Goal: Task Accomplishment & Management: Complete application form

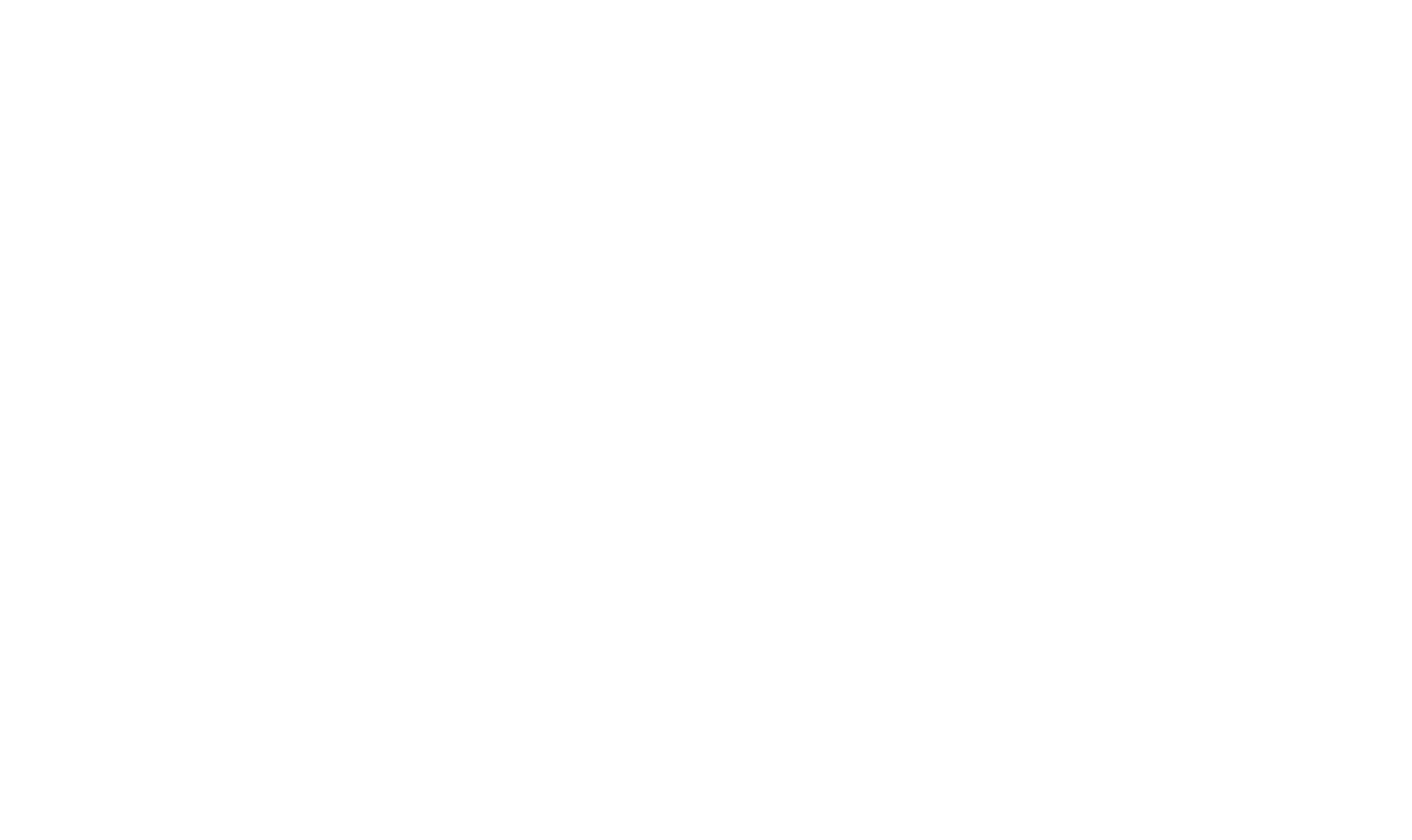
click at [1318, 21] on body at bounding box center [706, 420] width 1412 height 840
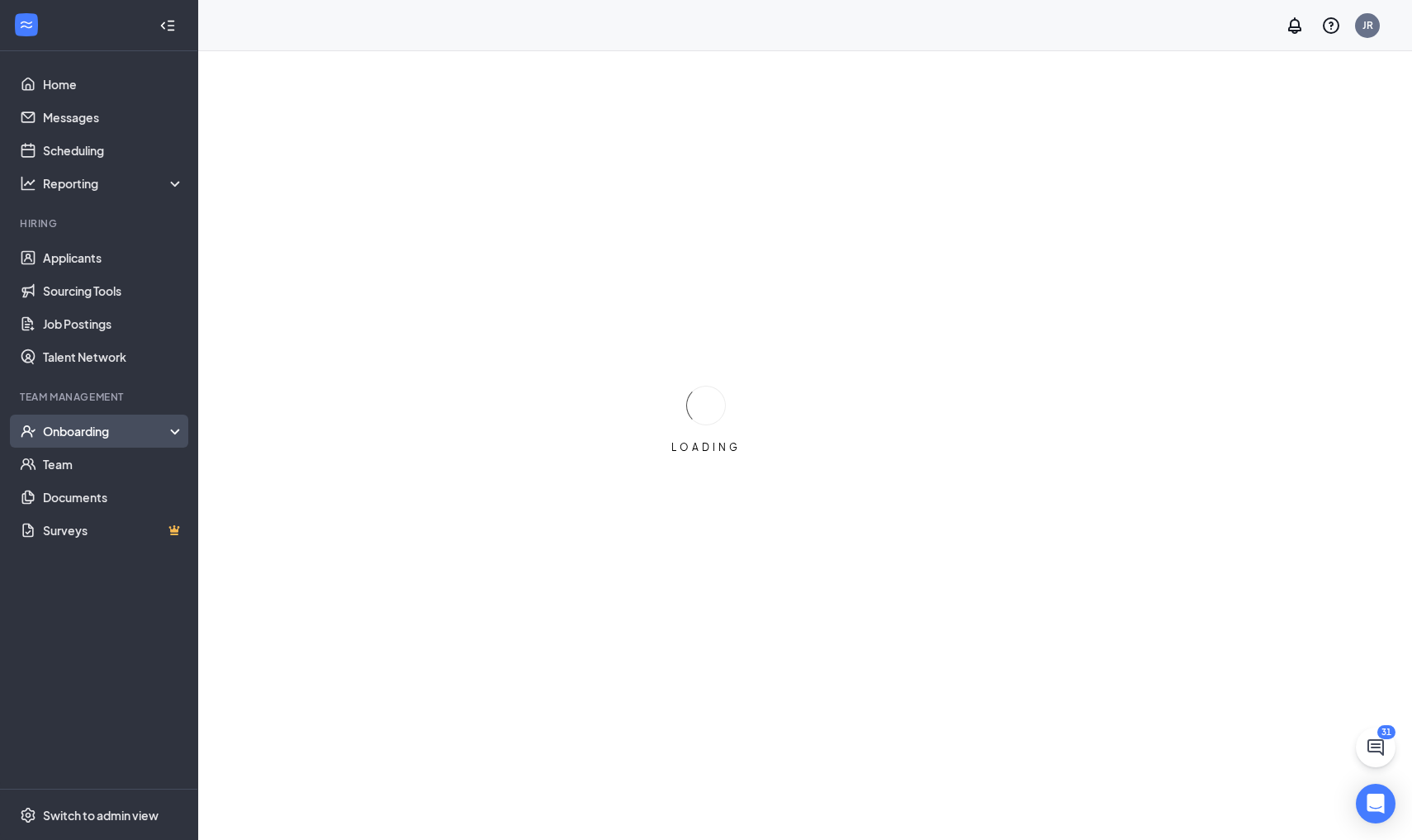
click at [113, 430] on div "Onboarding" at bounding box center [106, 431] width 127 height 16
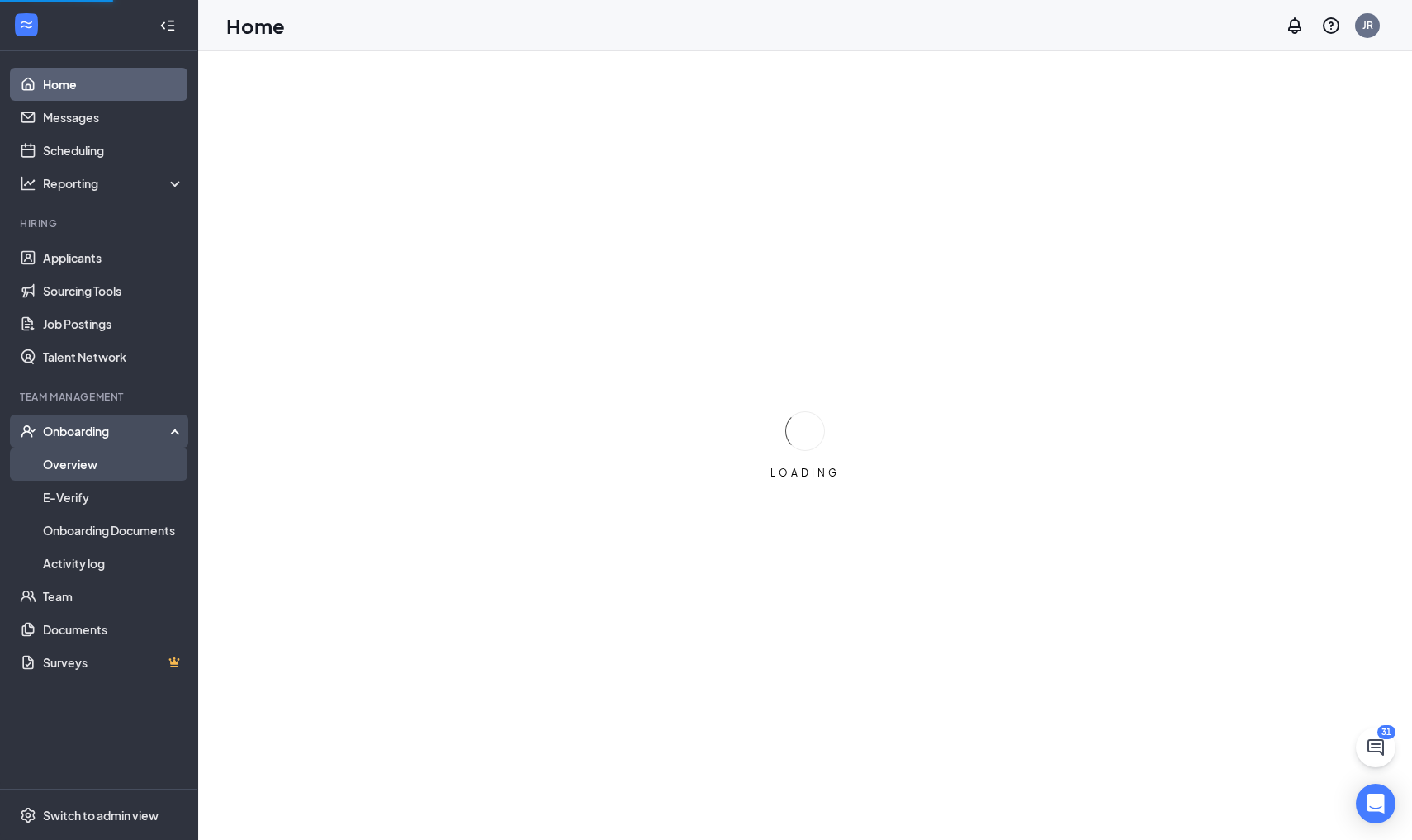
click at [104, 473] on link "Overview" at bounding box center [114, 464] width 141 height 33
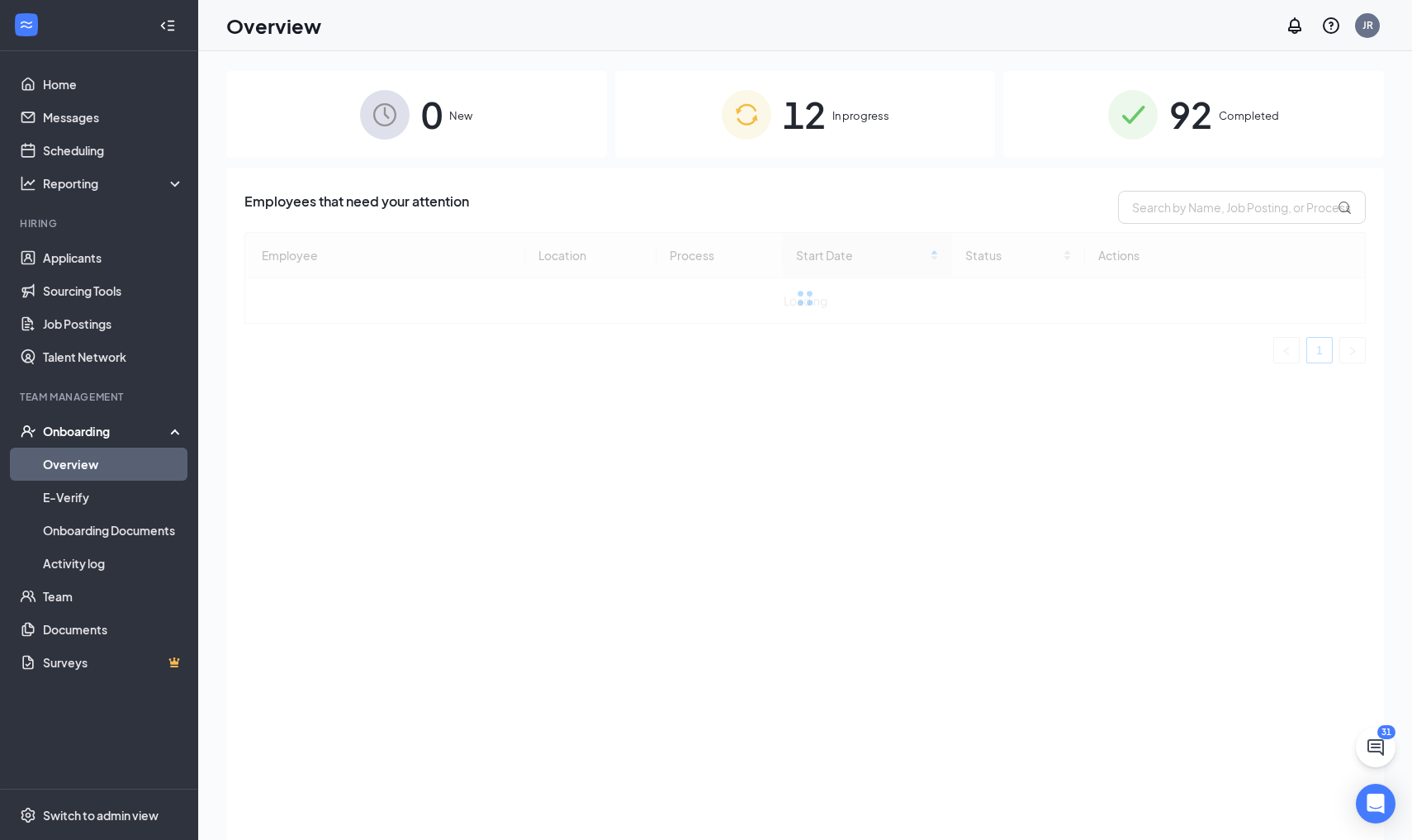
click at [875, 128] on div "12 In progress" at bounding box center [806, 115] width 381 height 87
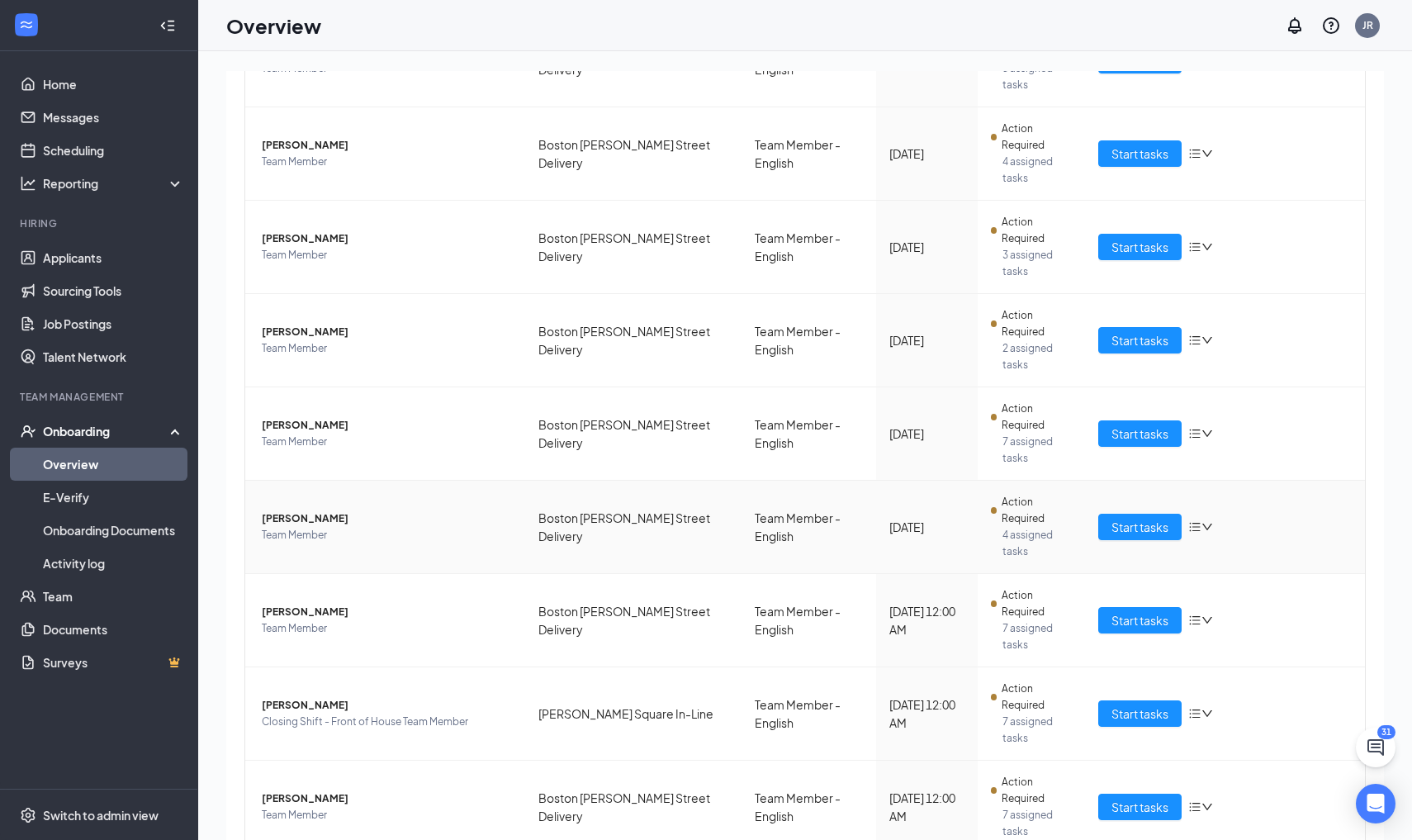
scroll to position [264, 0]
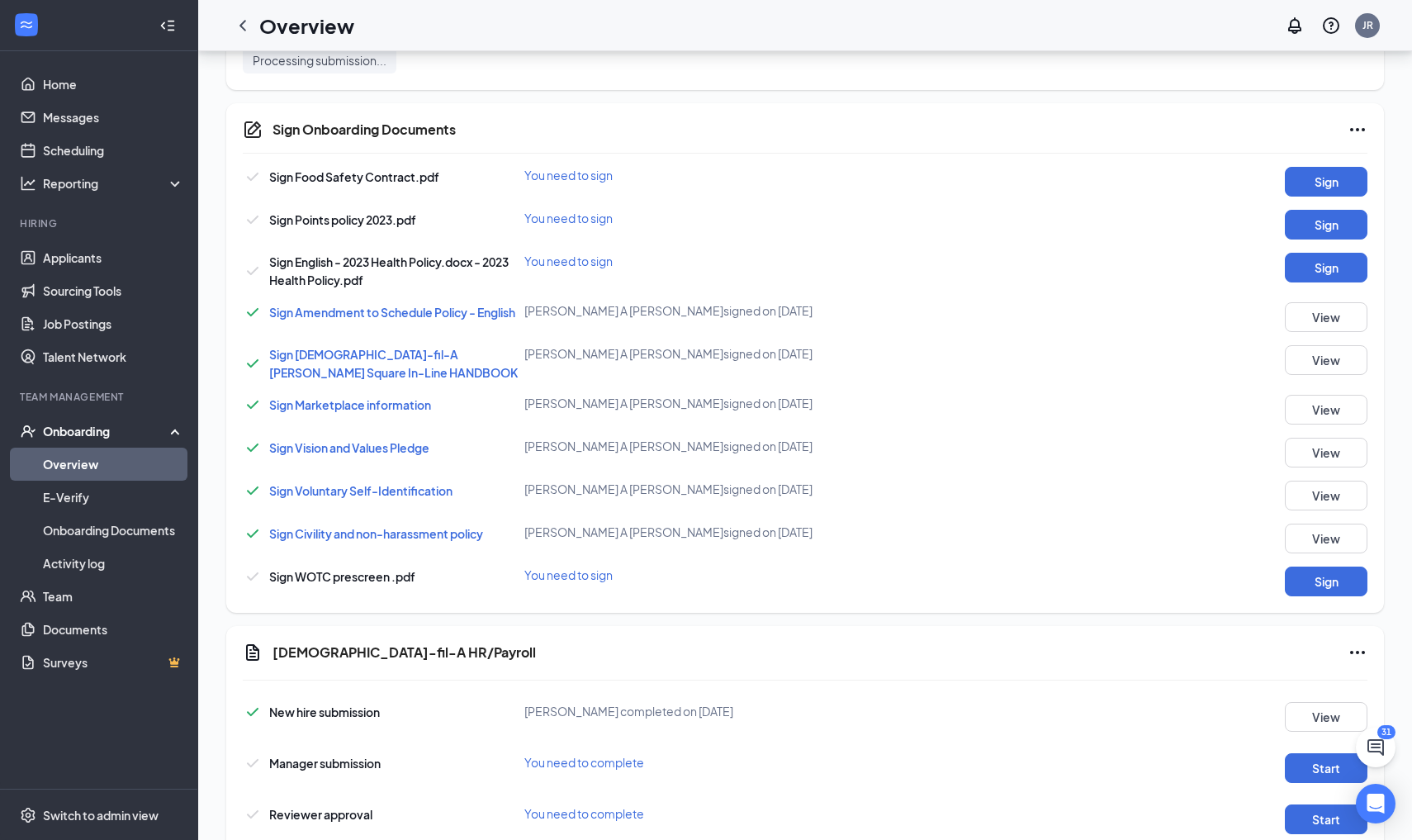
scroll to position [876, 0]
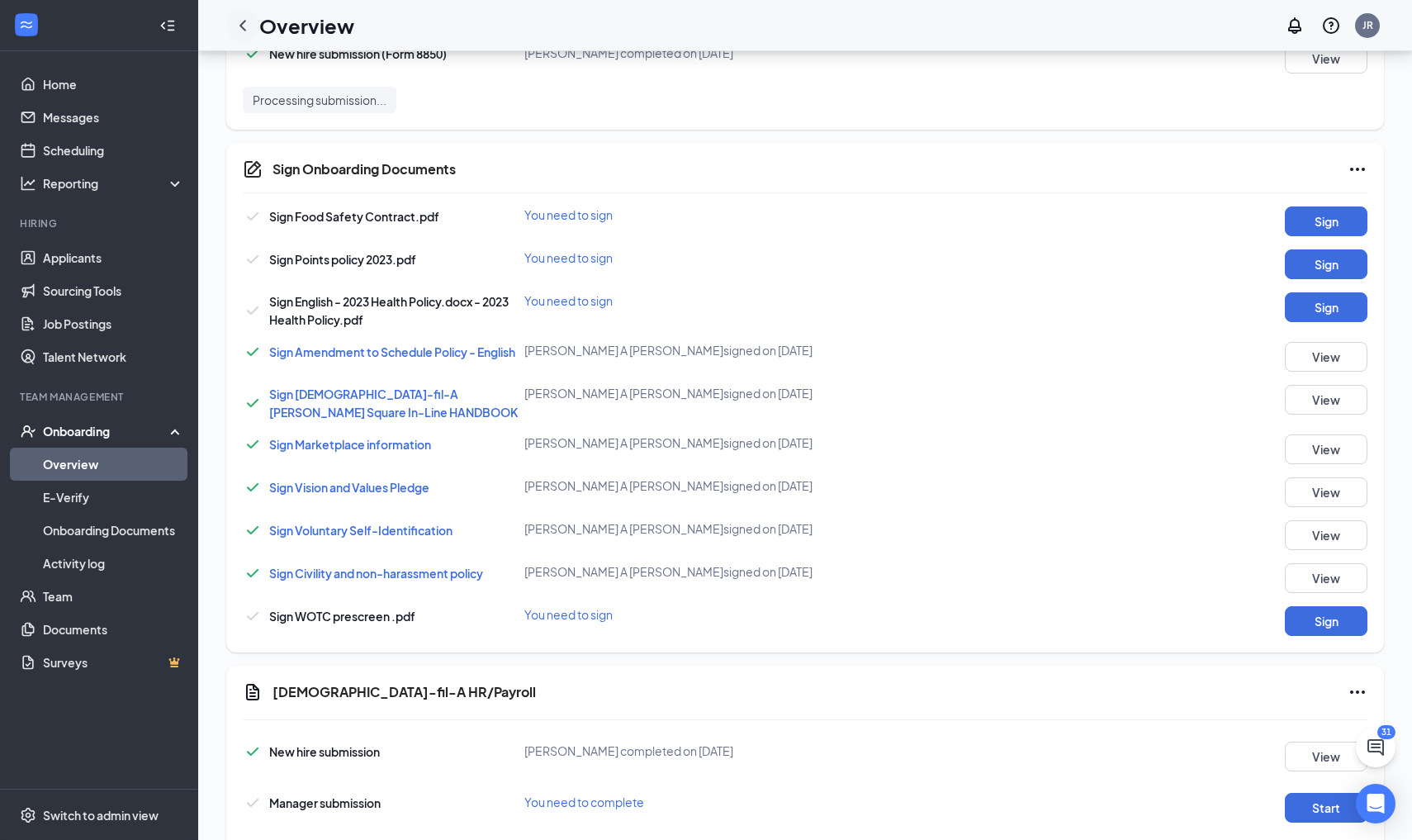
click at [247, 27] on icon "ChevronLeft" at bounding box center [243, 26] width 20 height 20
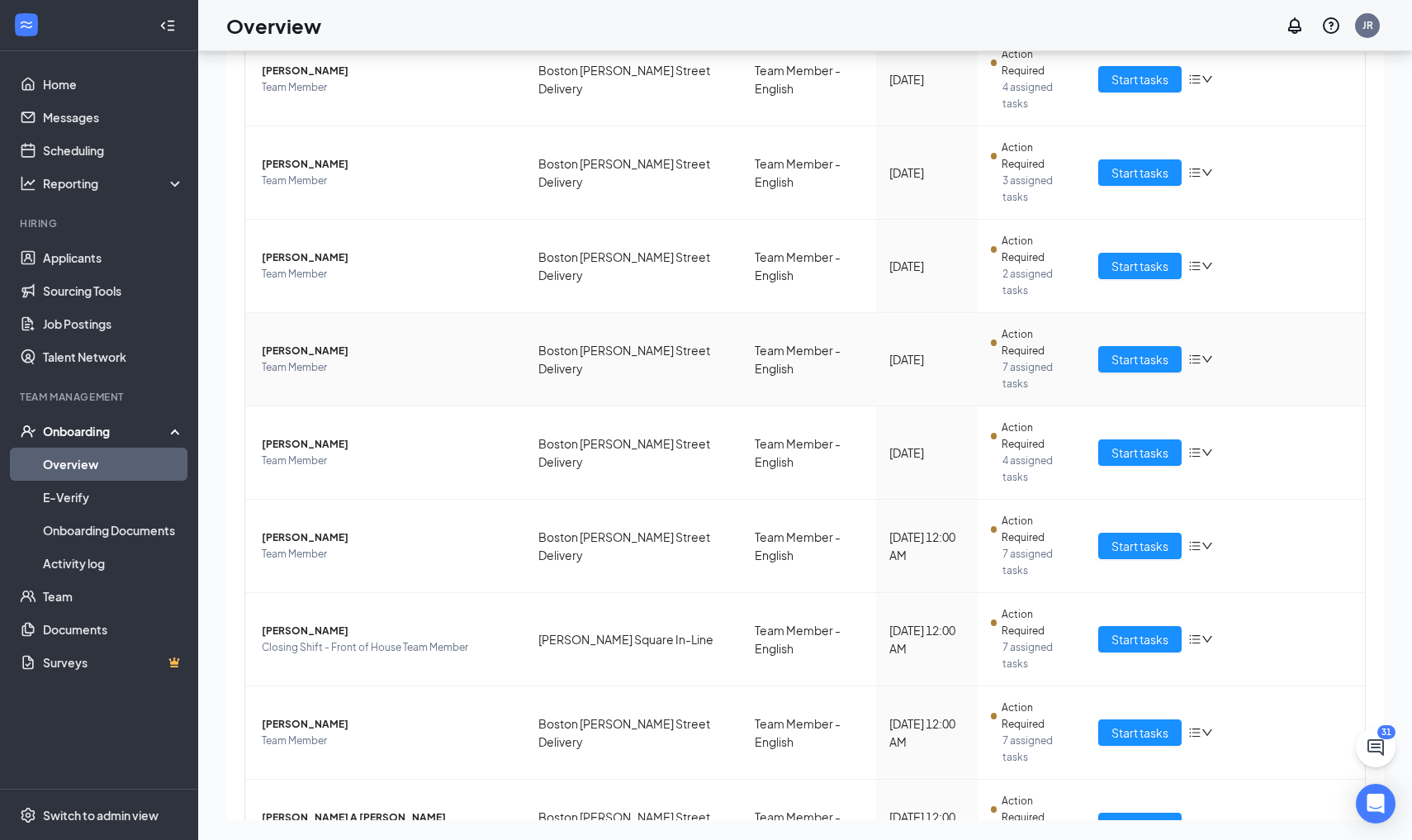
scroll to position [264, 0]
click at [1119, 724] on span "Start tasks" at bounding box center [1140, 733] width 57 height 18
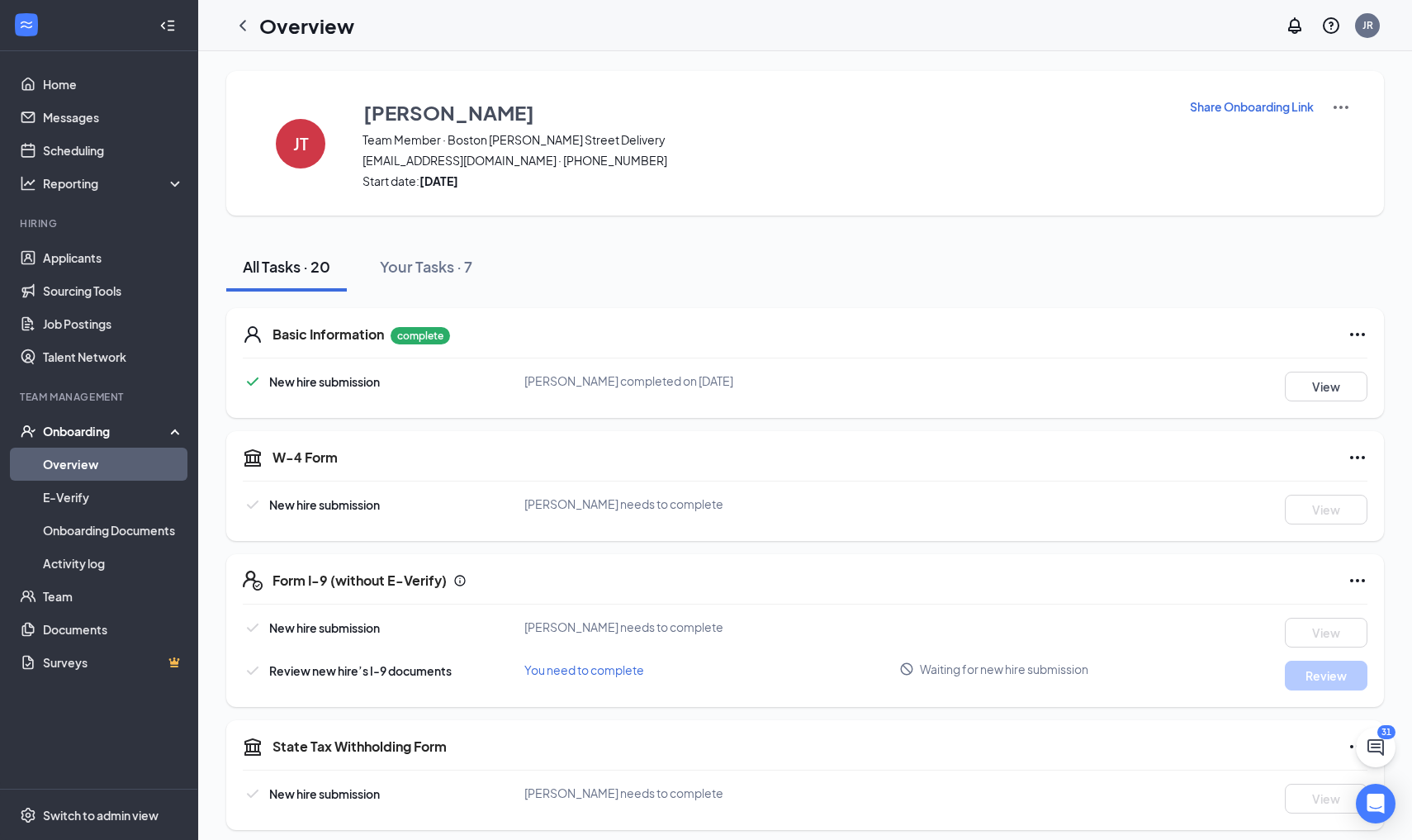
click at [1236, 106] on p "Share Onboarding Link" at bounding box center [1252, 106] width 124 height 16
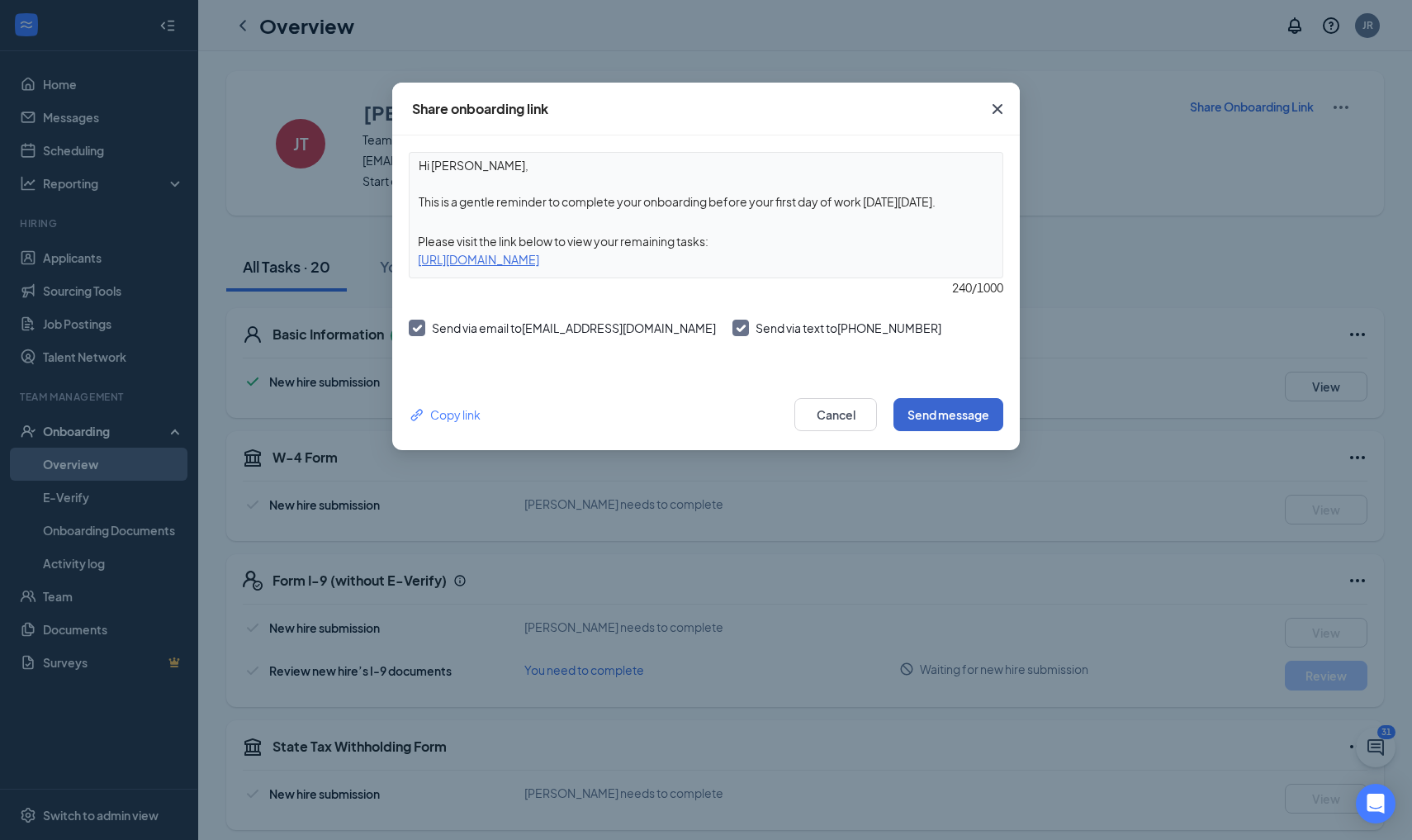
click at [944, 400] on button "Send message" at bounding box center [948, 414] width 110 height 33
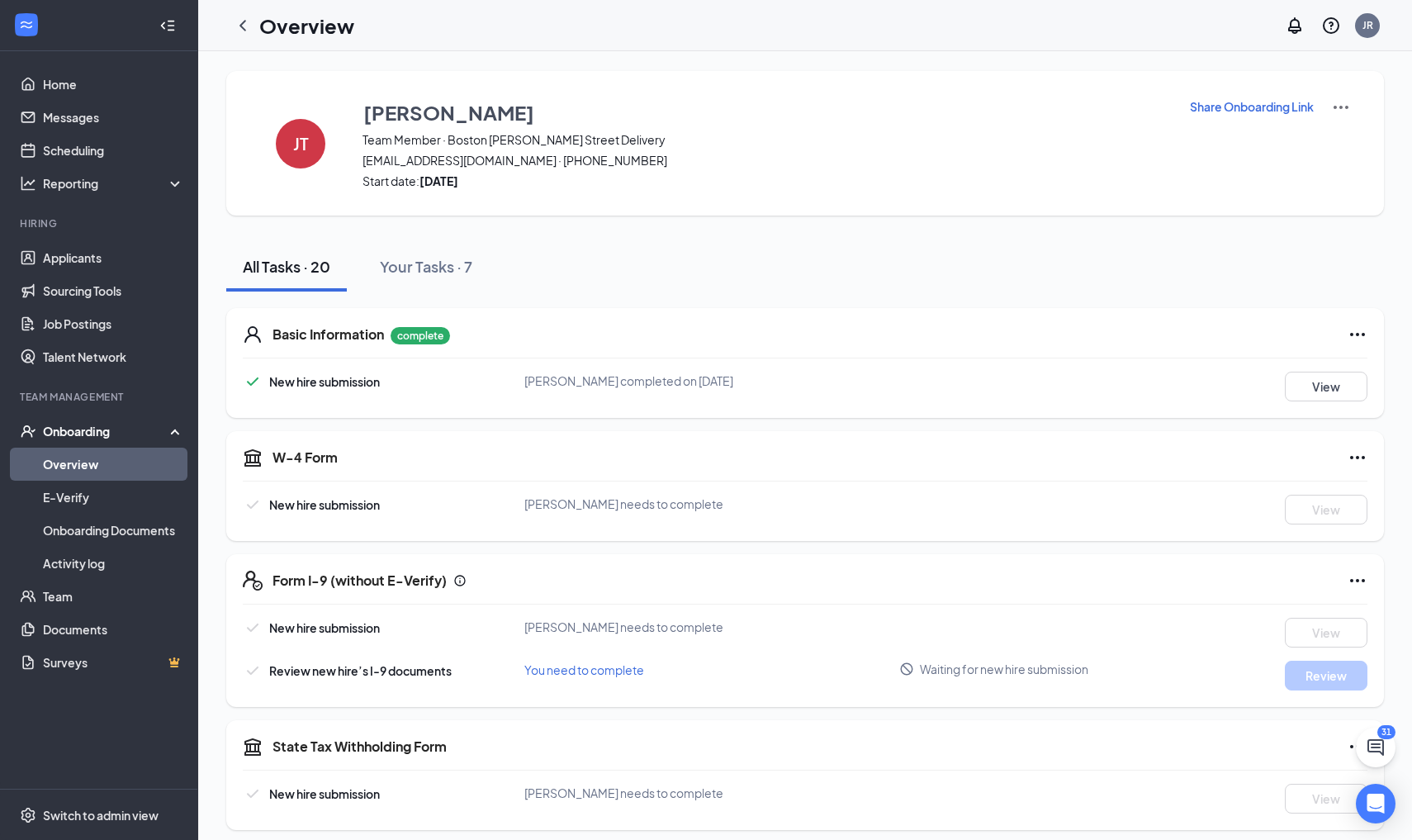
click at [76, 476] on link "Overview" at bounding box center [114, 464] width 141 height 33
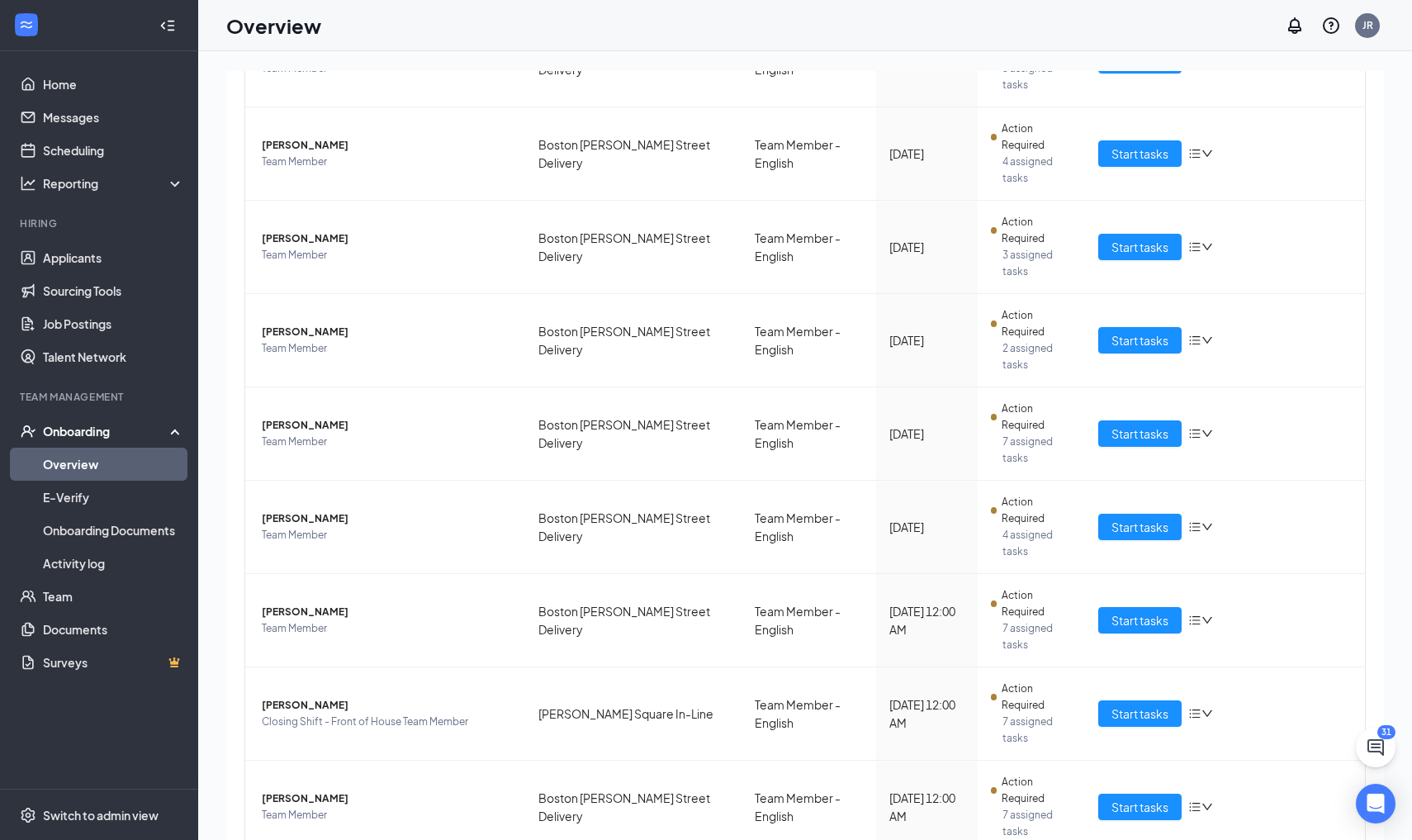
scroll to position [264, 0]
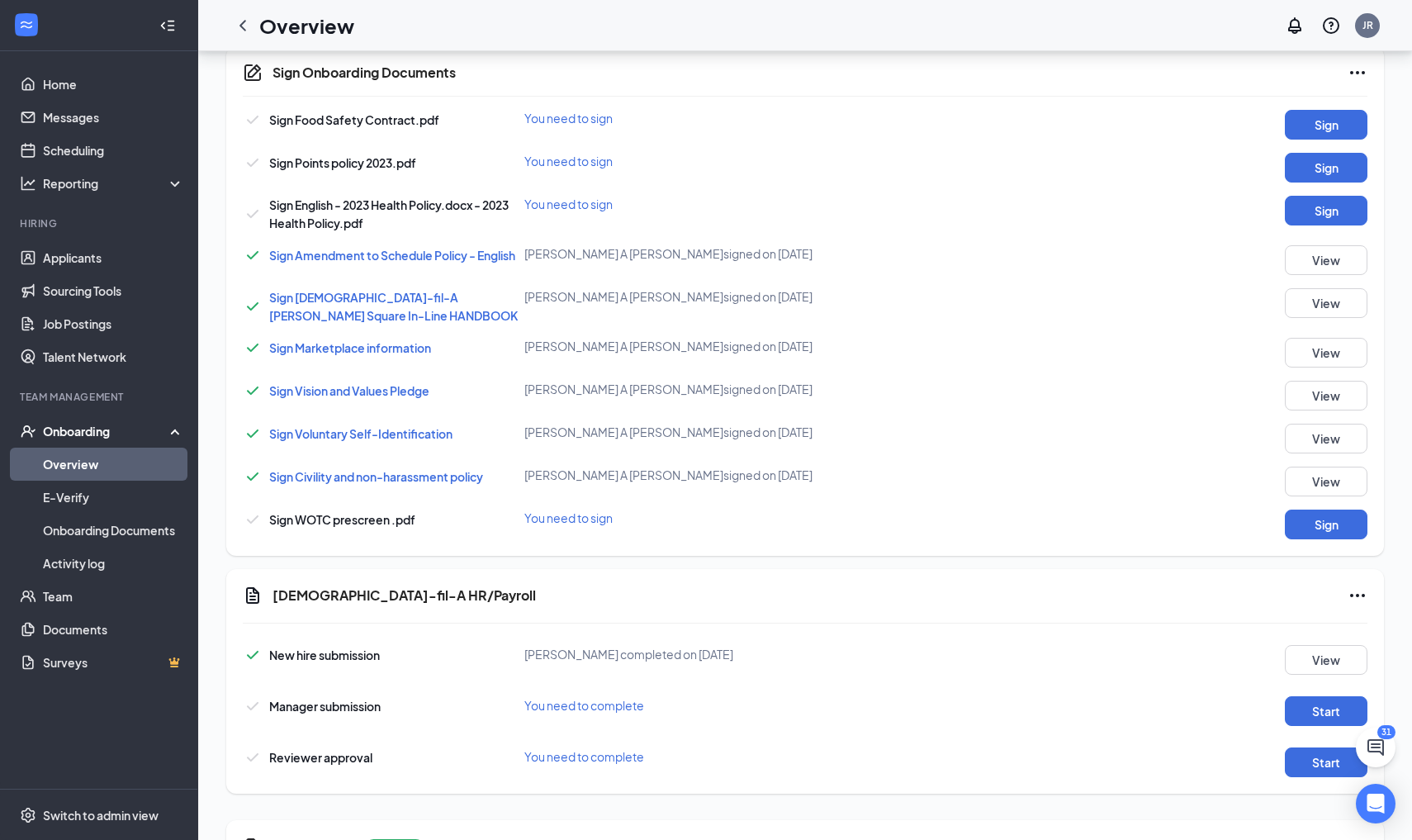
scroll to position [966, 0]
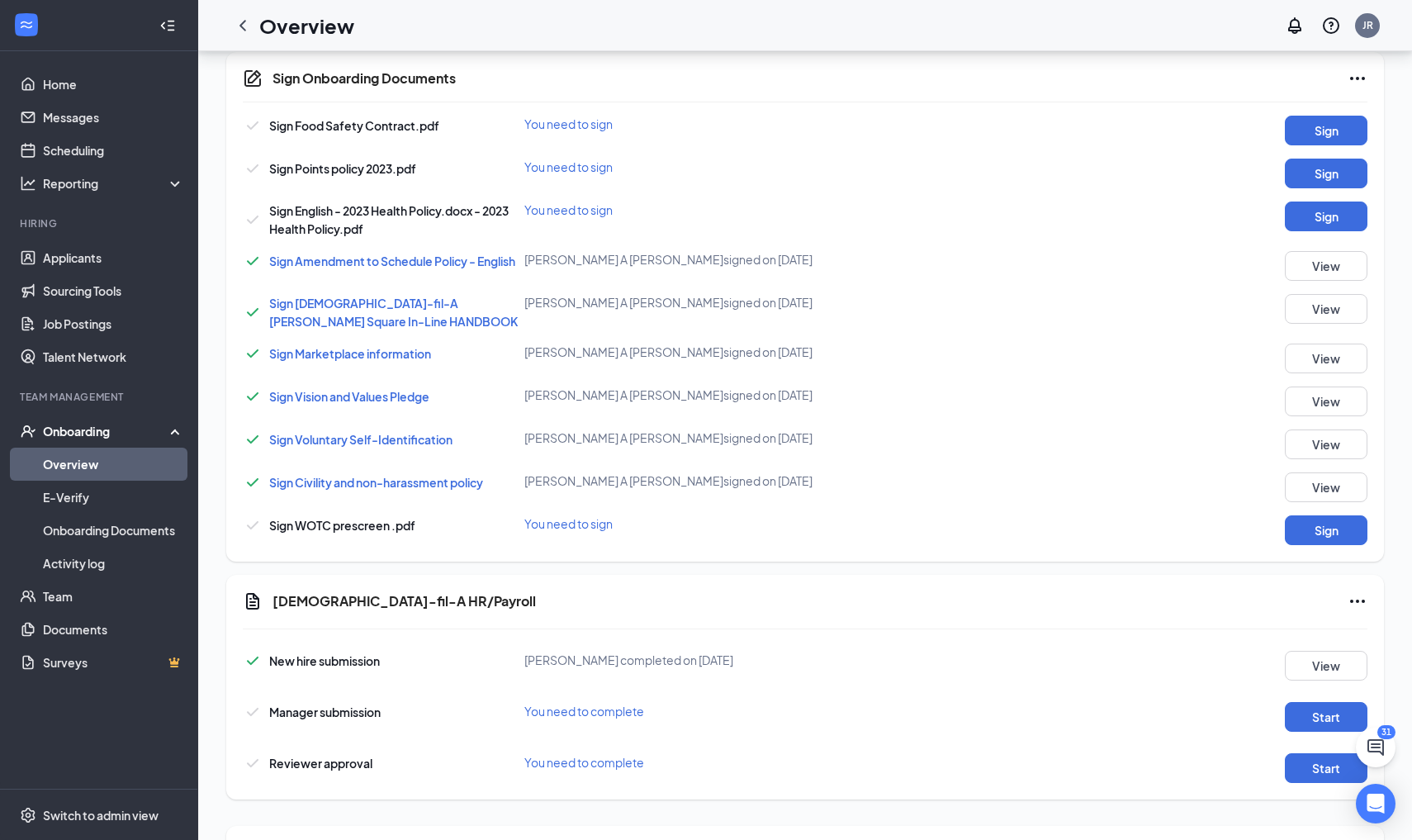
click at [1323, 115] on div "Sign Onboarding Documents Sign Food Safety Contract.pdf You need to sign Sign S…" at bounding box center [805, 307] width 1158 height 509
click at [1326, 123] on button "Sign" at bounding box center [1327, 130] width 82 height 29
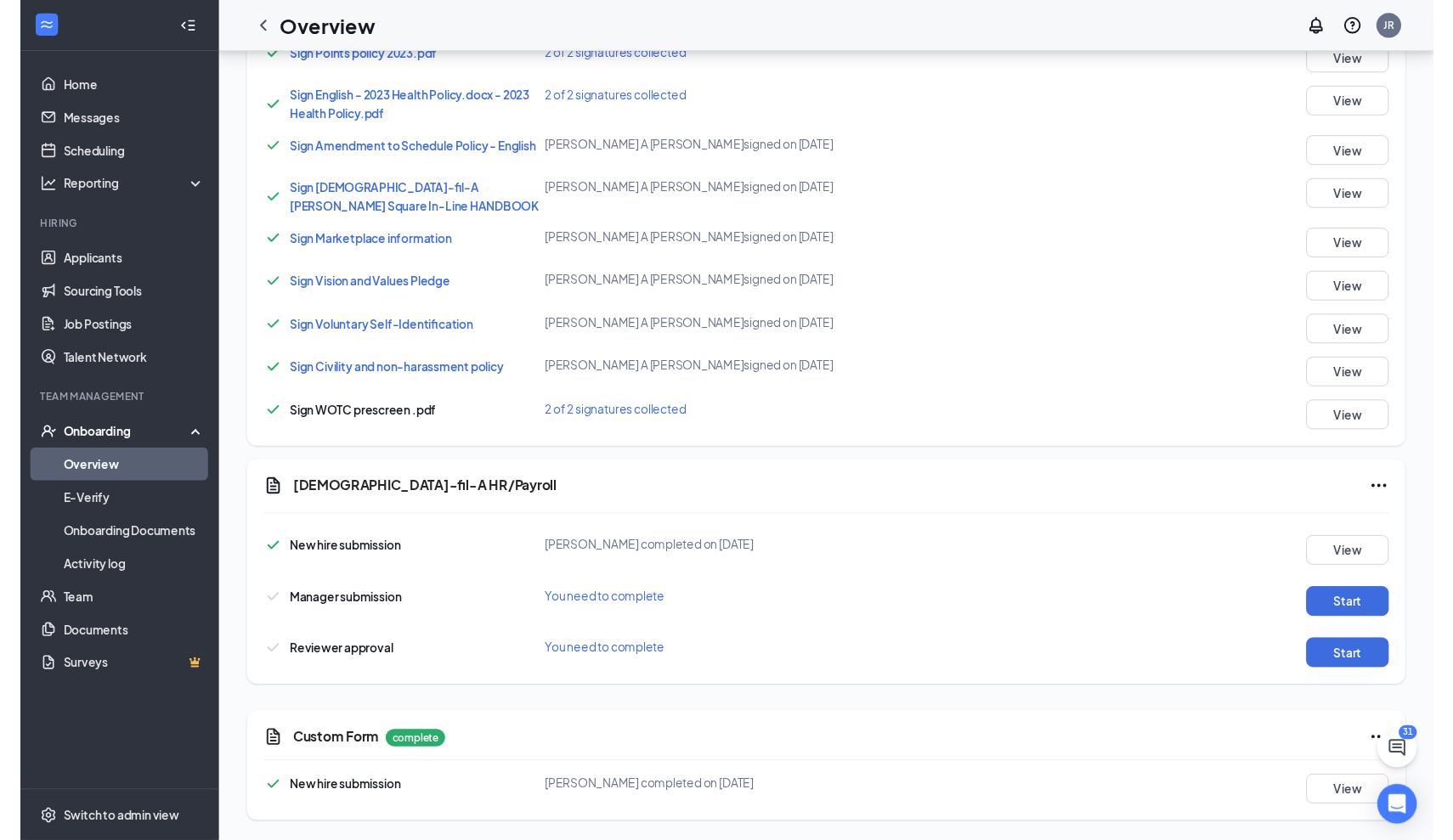
scroll to position [1121, 0]
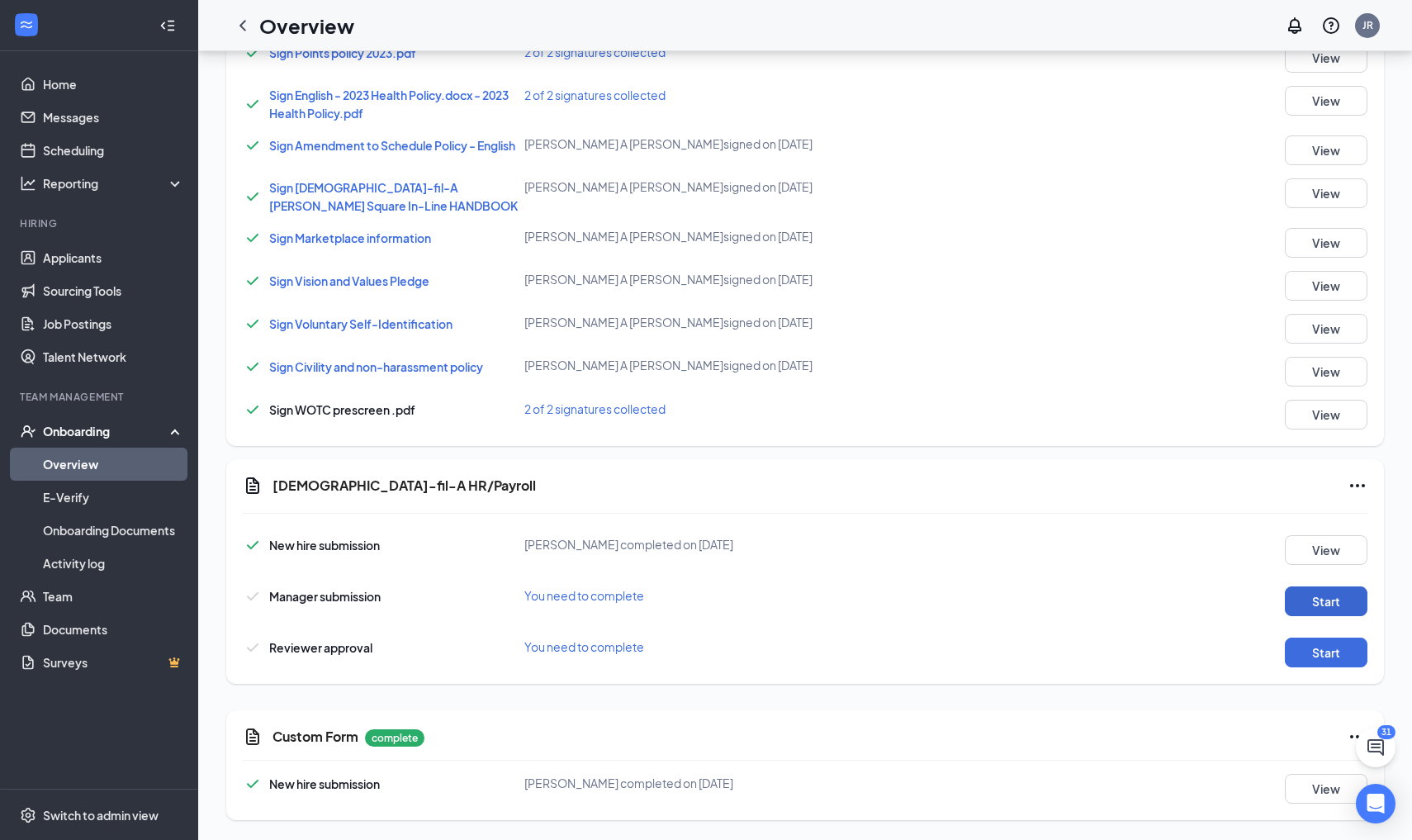
click at [1312, 611] on button "Start" at bounding box center [1327, 601] width 82 height 29
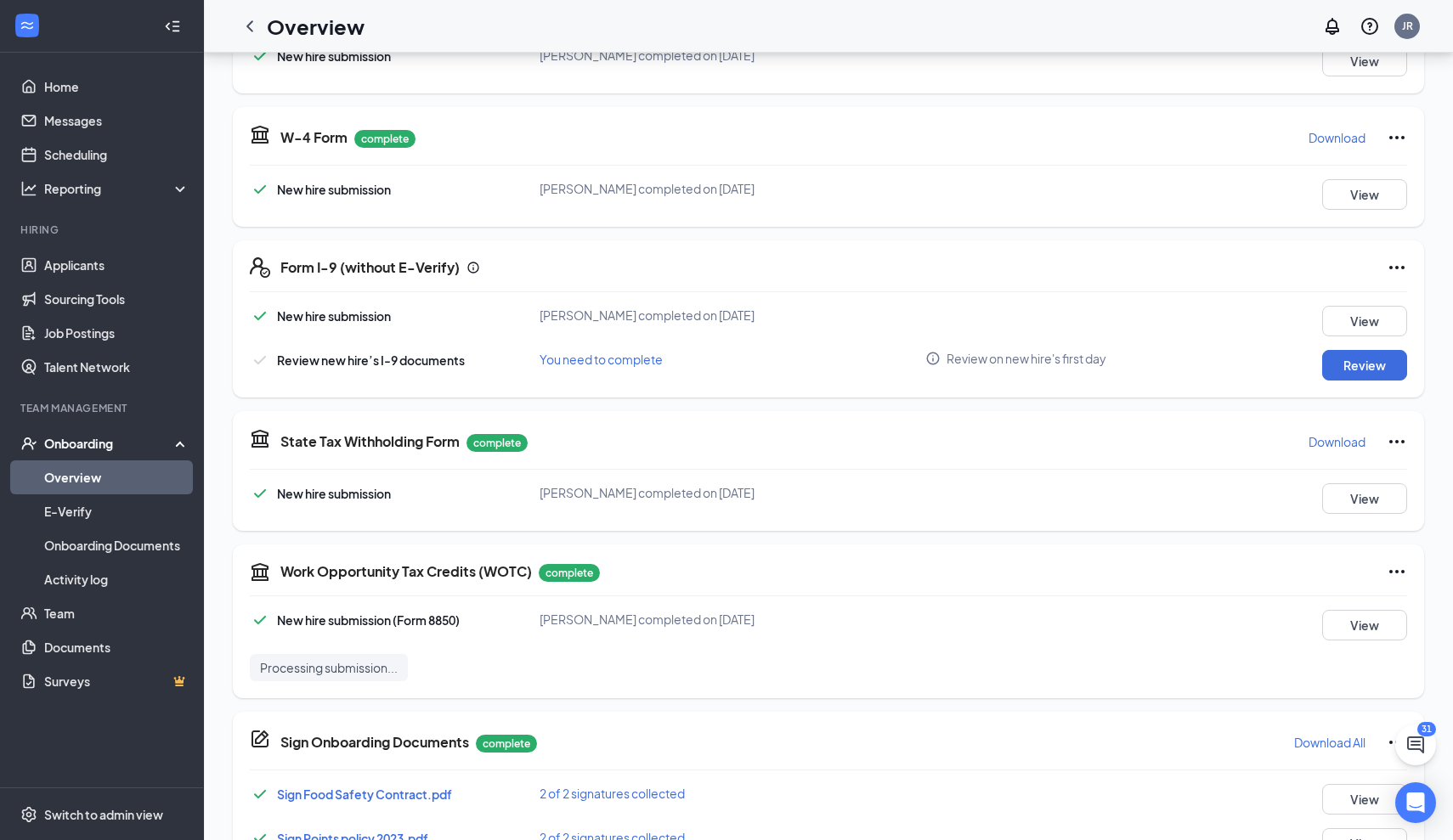
scroll to position [331, 0]
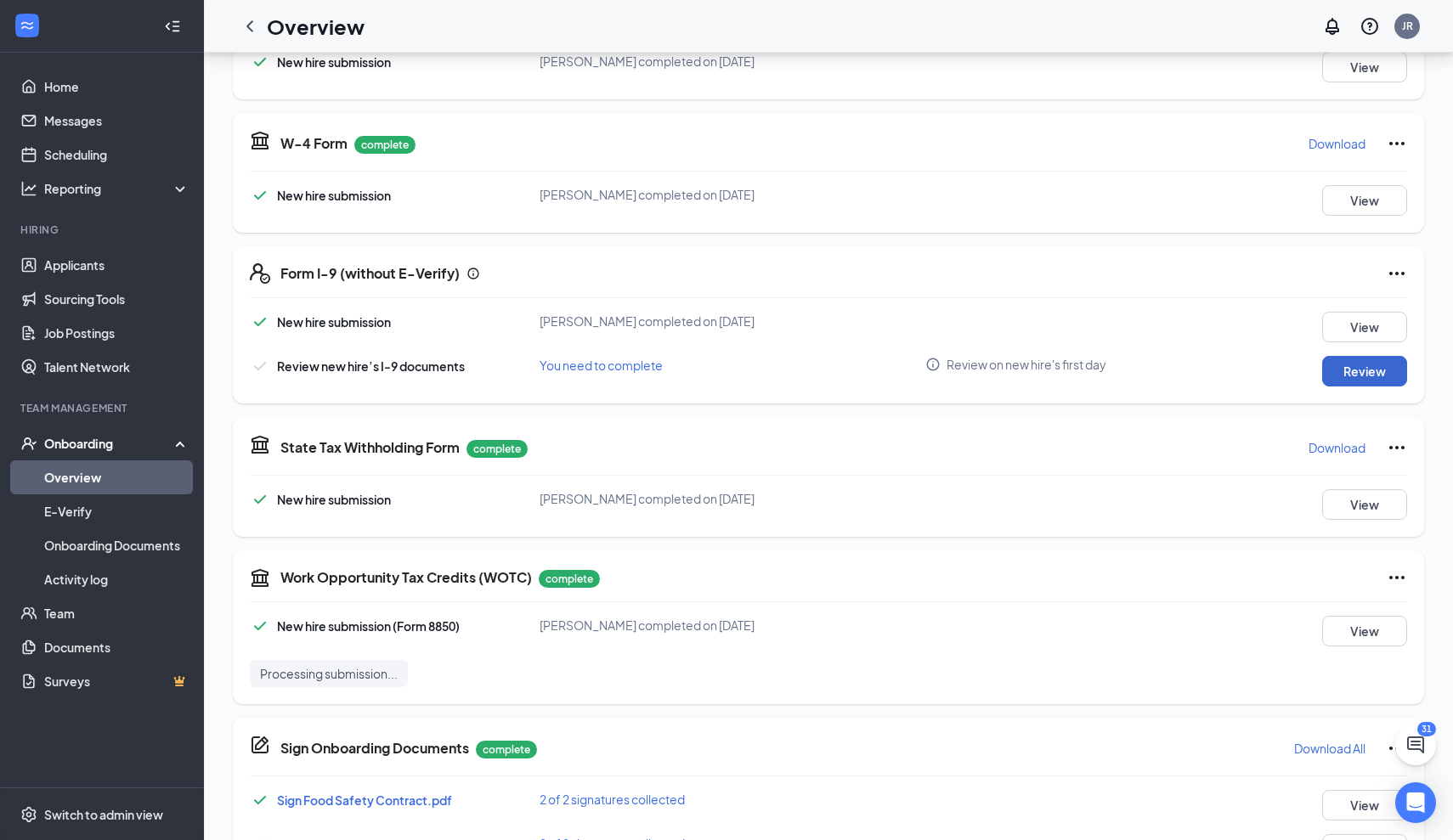
click at [1340, 377] on button "Review" at bounding box center [1365, 371] width 85 height 30
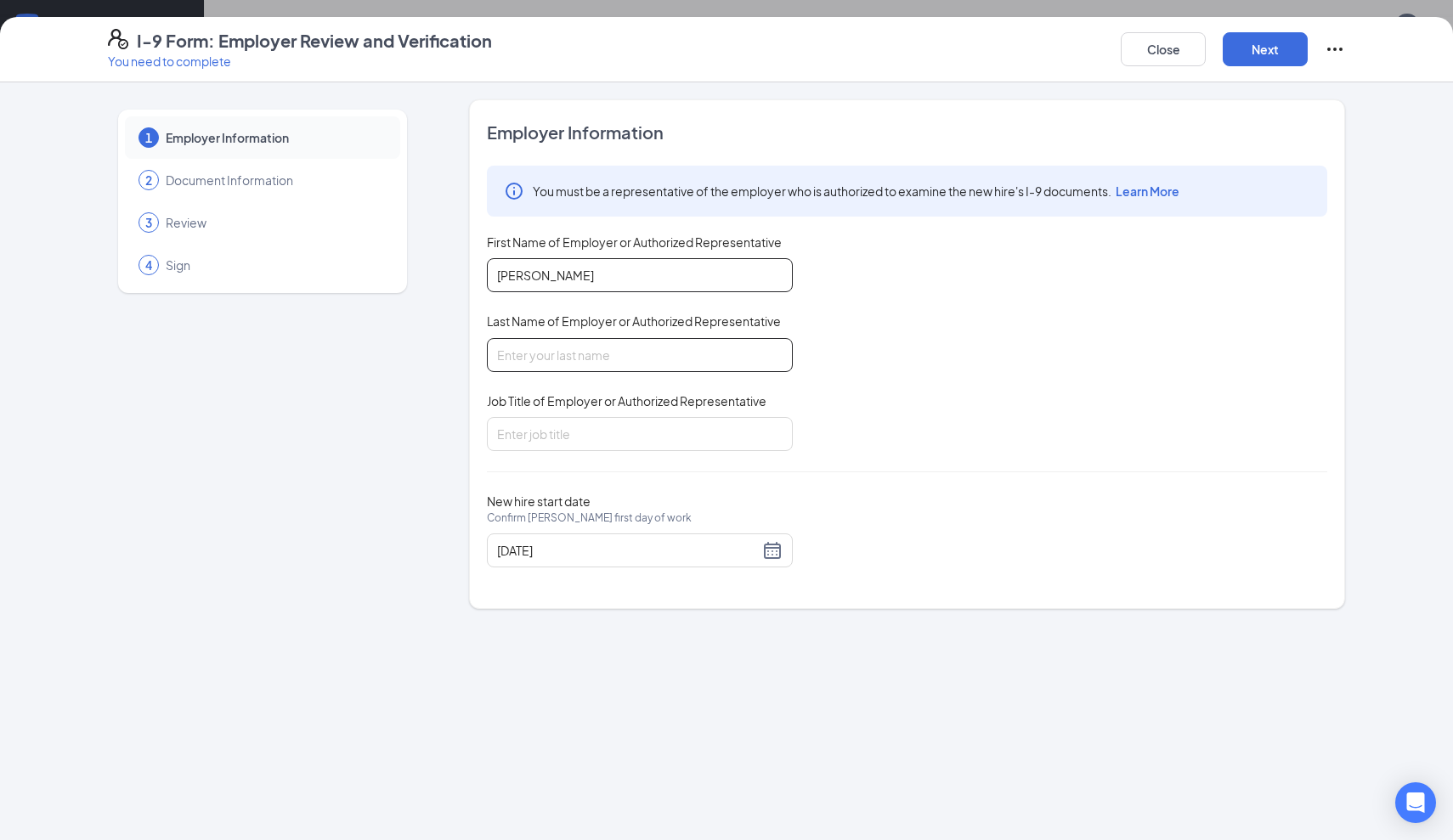
type input "[PERSON_NAME]"
type input "Manager"
click at [1269, 61] on button "Next" at bounding box center [1265, 49] width 85 height 34
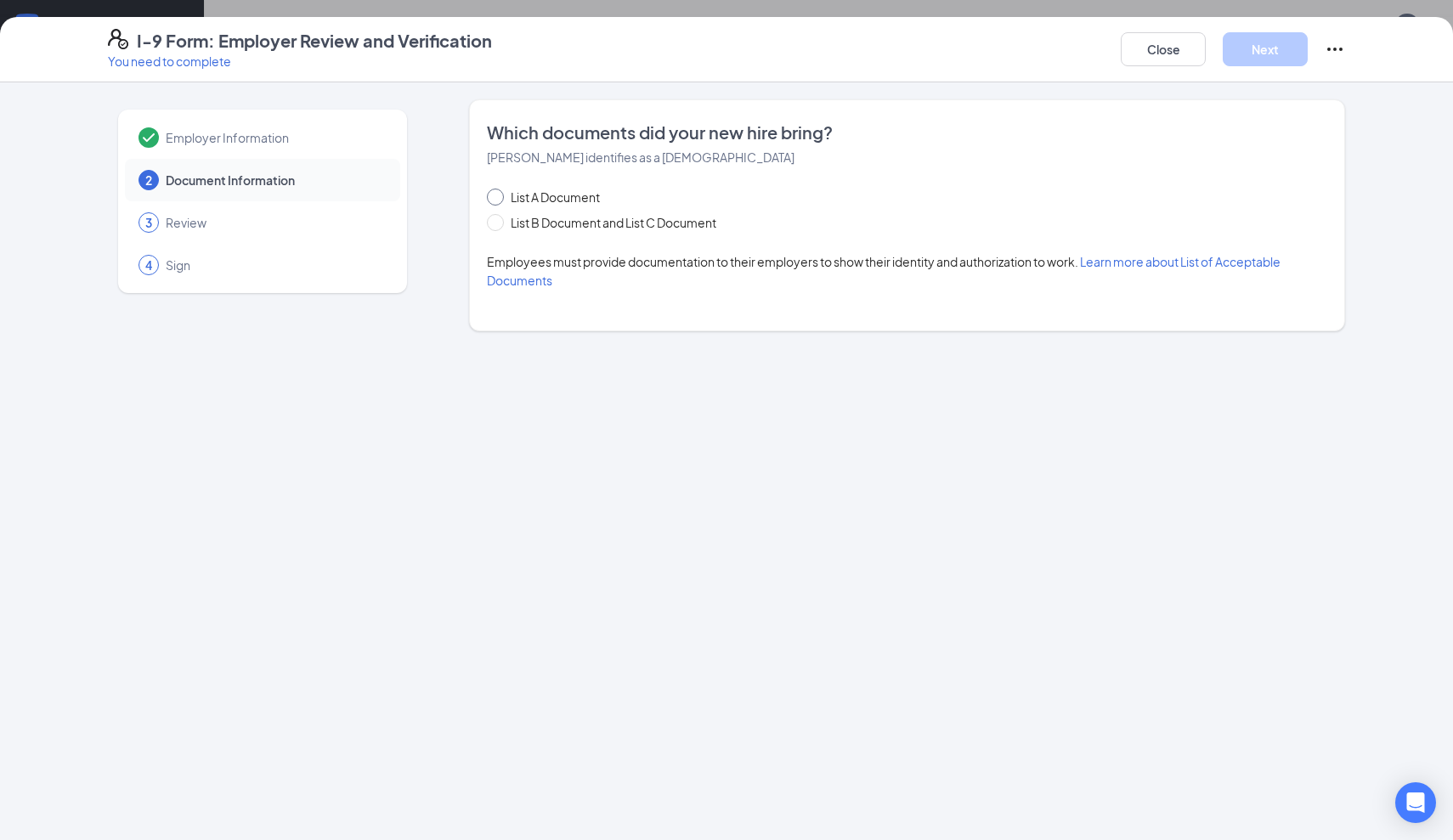
click at [570, 195] on span "List A Document" at bounding box center [555, 197] width 103 height 19
click at [499, 195] on input "List A Document" at bounding box center [492, 194] width 12 height 12
radio input "true"
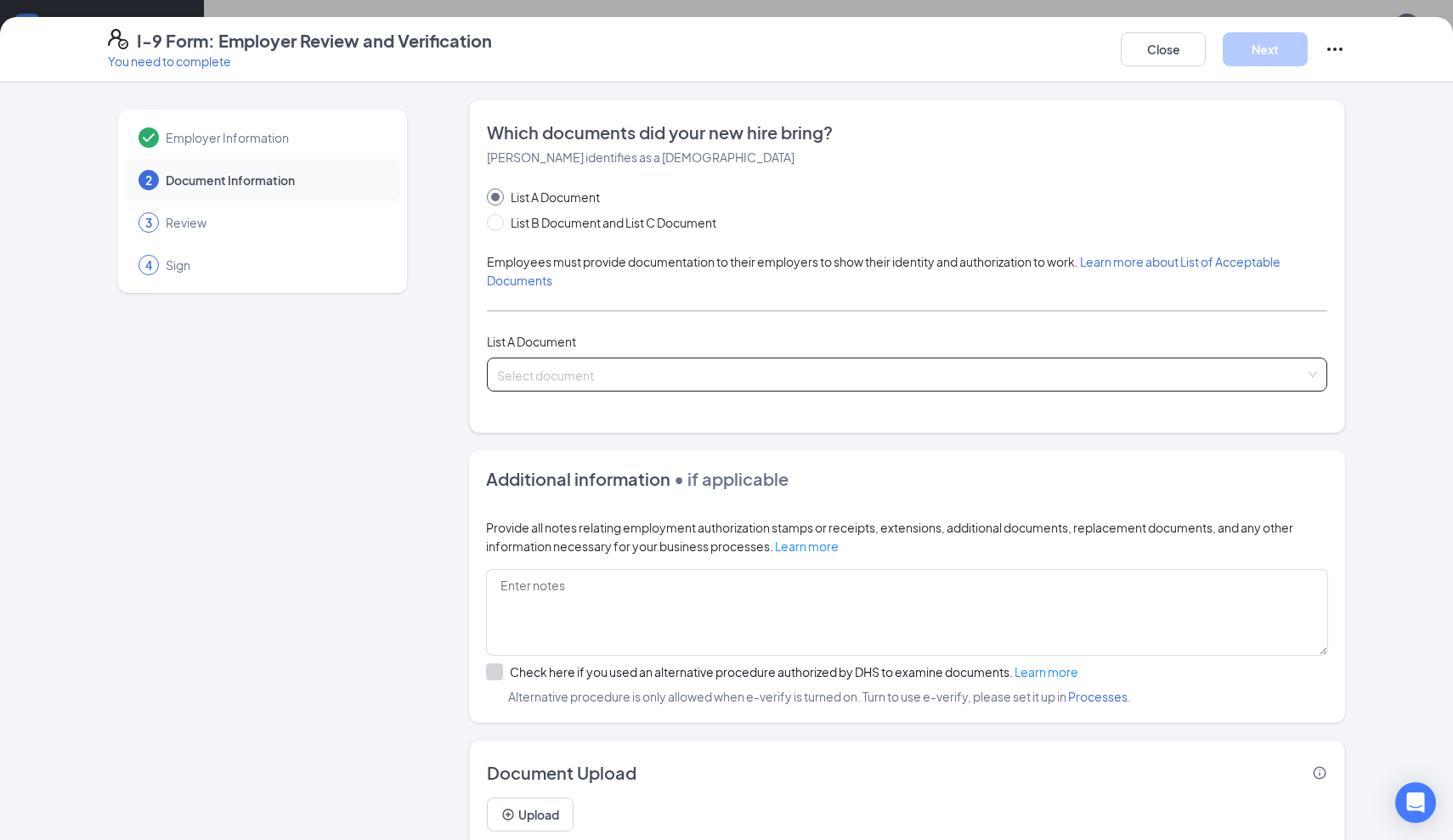
click at [664, 368] on input "search" at bounding box center [900, 371] width 808 height 25
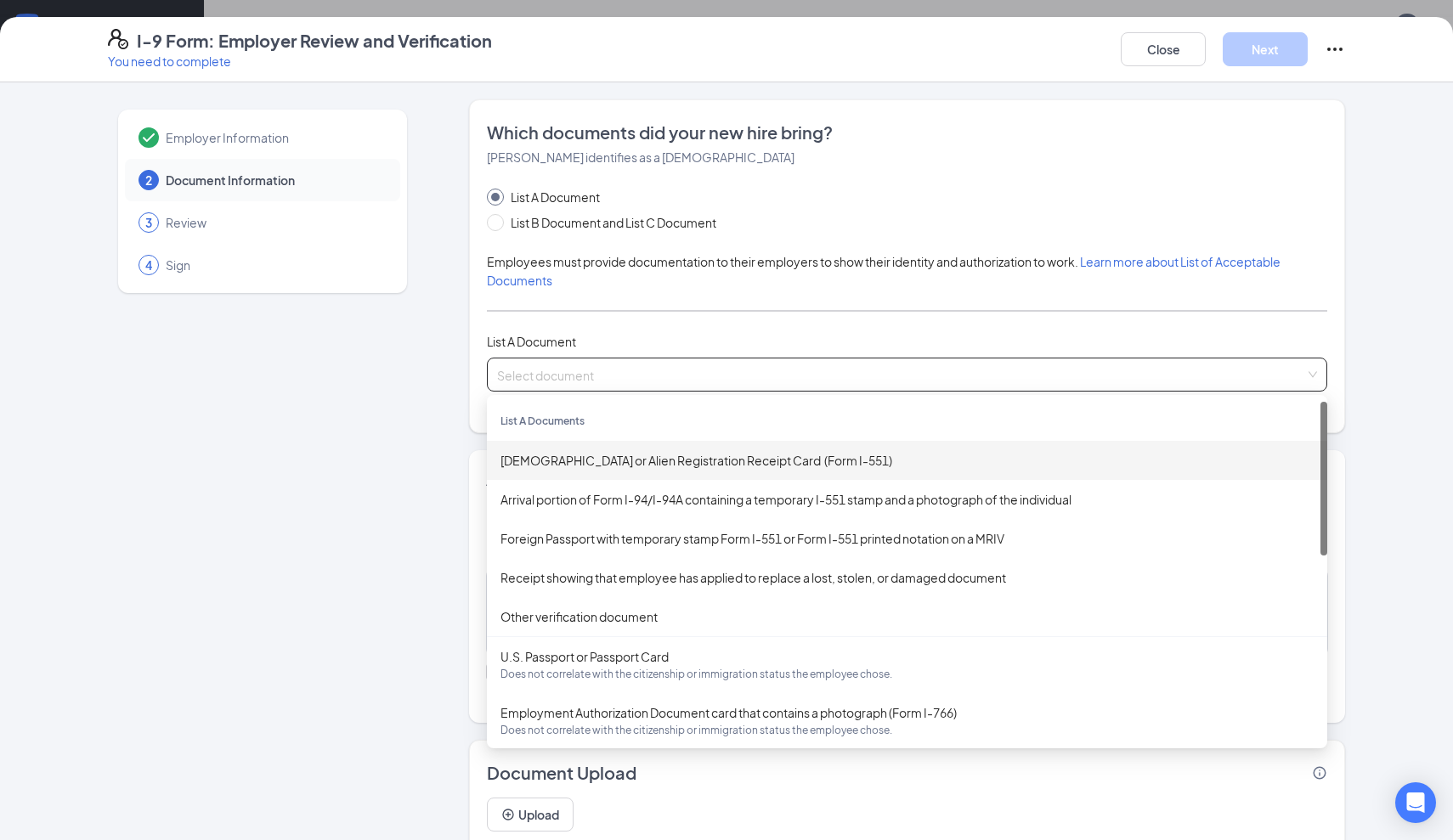
click at [735, 456] on div "[DEMOGRAPHIC_DATA] or Alien Registration Receipt Card (Form I-551)" at bounding box center [907, 461] width 814 height 19
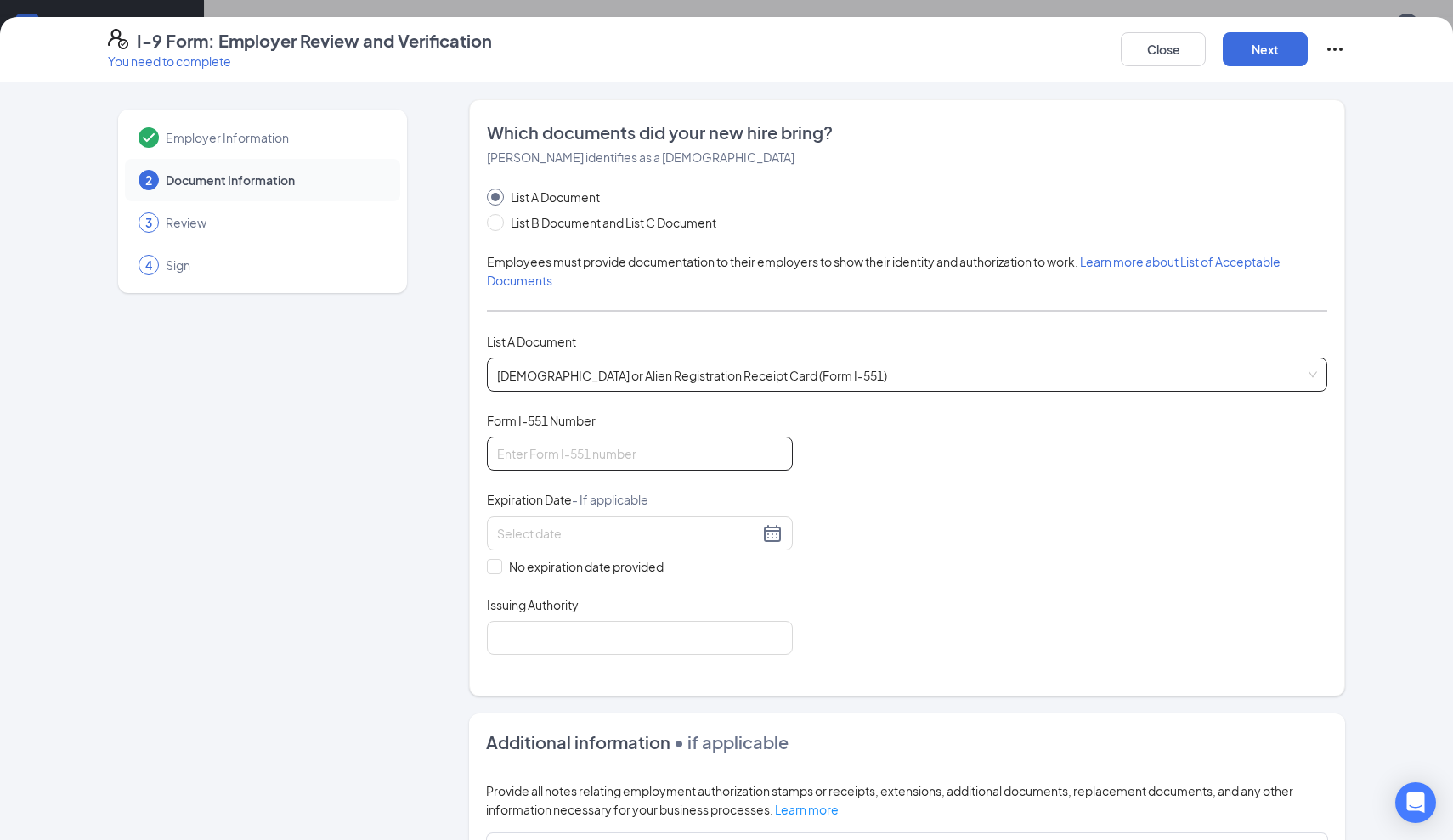
click at [649, 453] on input "Form I-551 Number" at bounding box center [639, 453] width 305 height 34
type input "IOE4077894432"
click at [775, 528] on div at bounding box center [639, 534] width 286 height 21
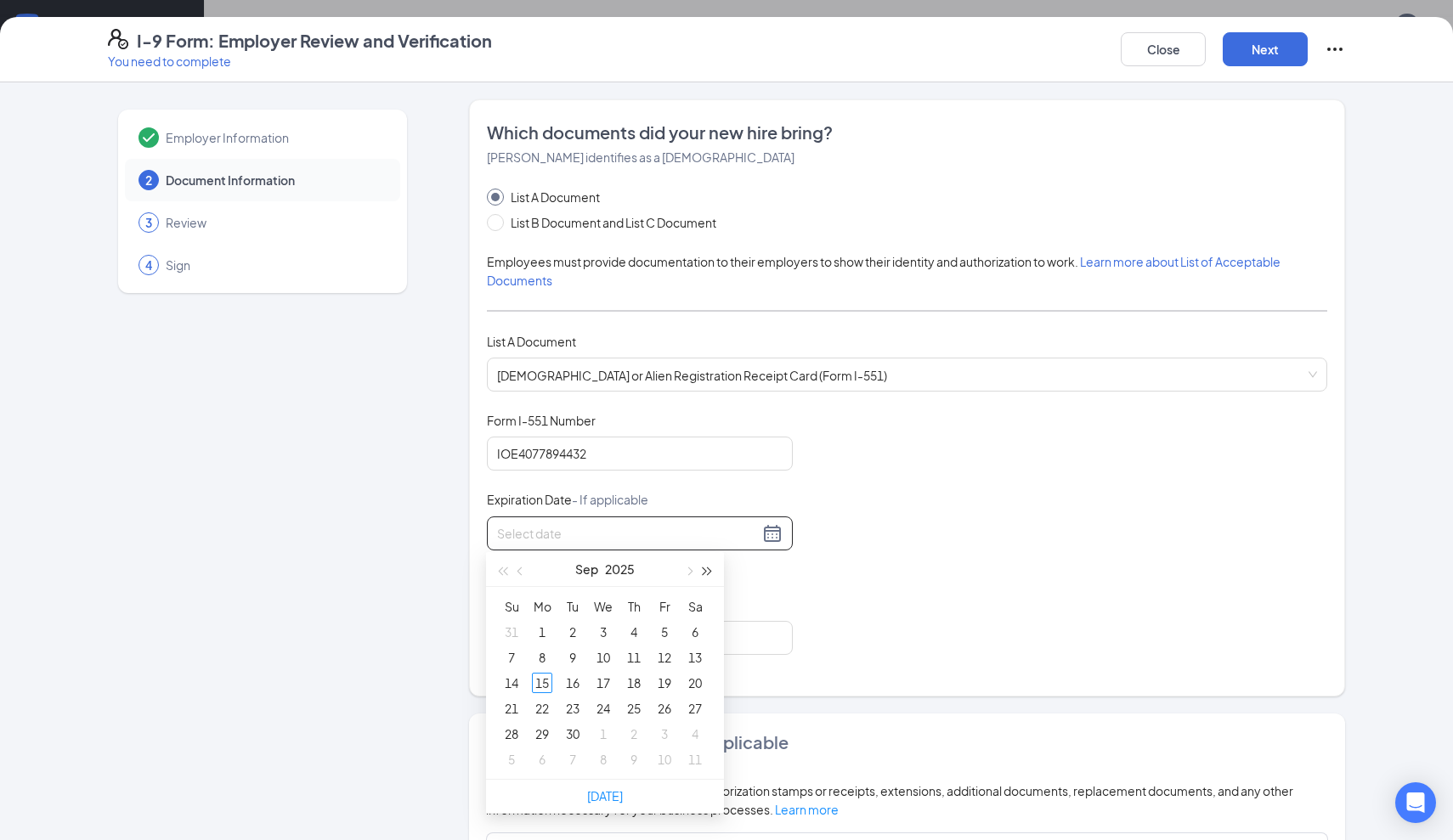
click at [715, 571] on button "button" at bounding box center [708, 569] width 19 height 34
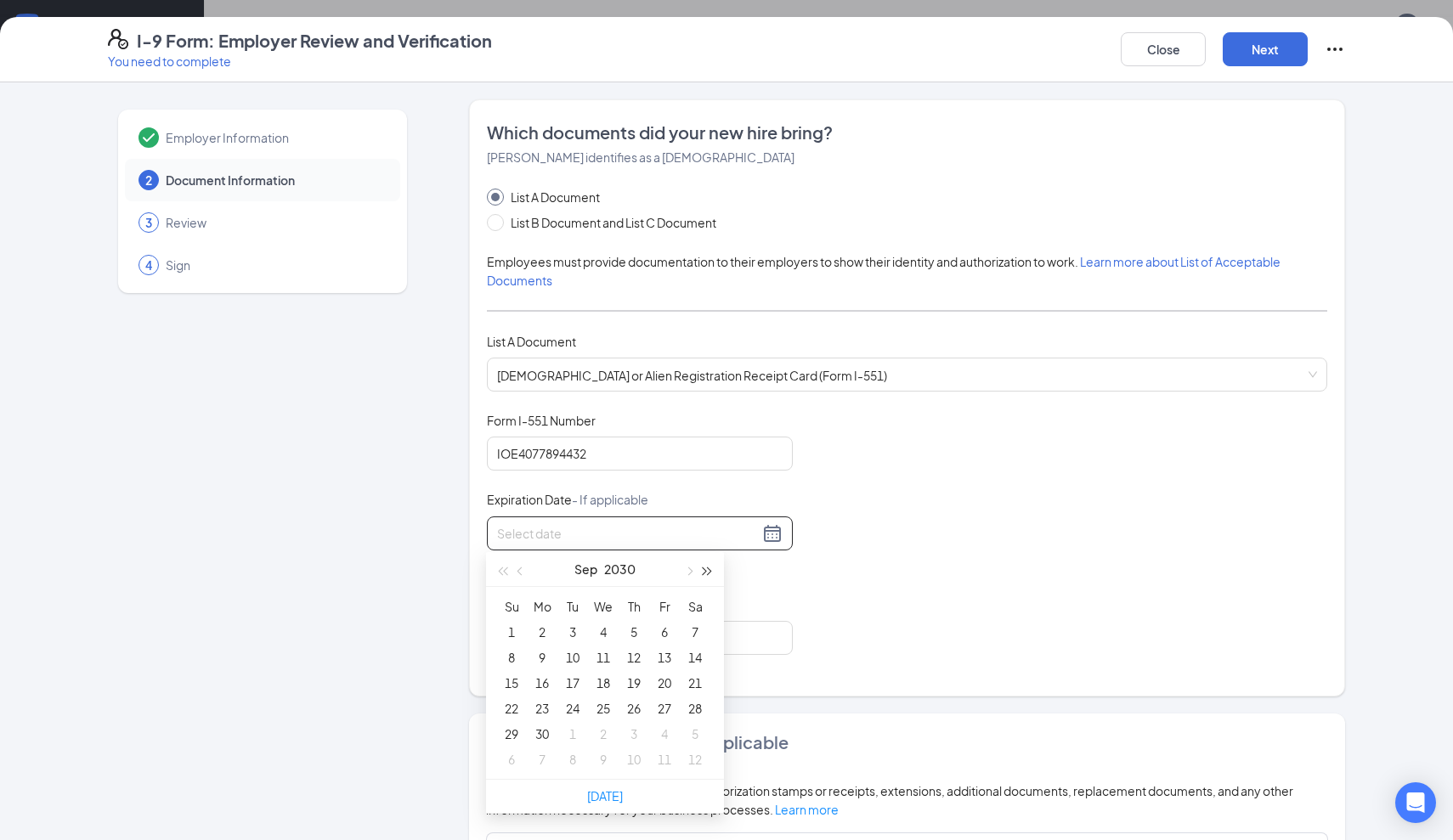
click at [715, 571] on button "button" at bounding box center [708, 569] width 19 height 34
click at [518, 574] on button "button" at bounding box center [521, 569] width 19 height 34
type input "[DATE]"
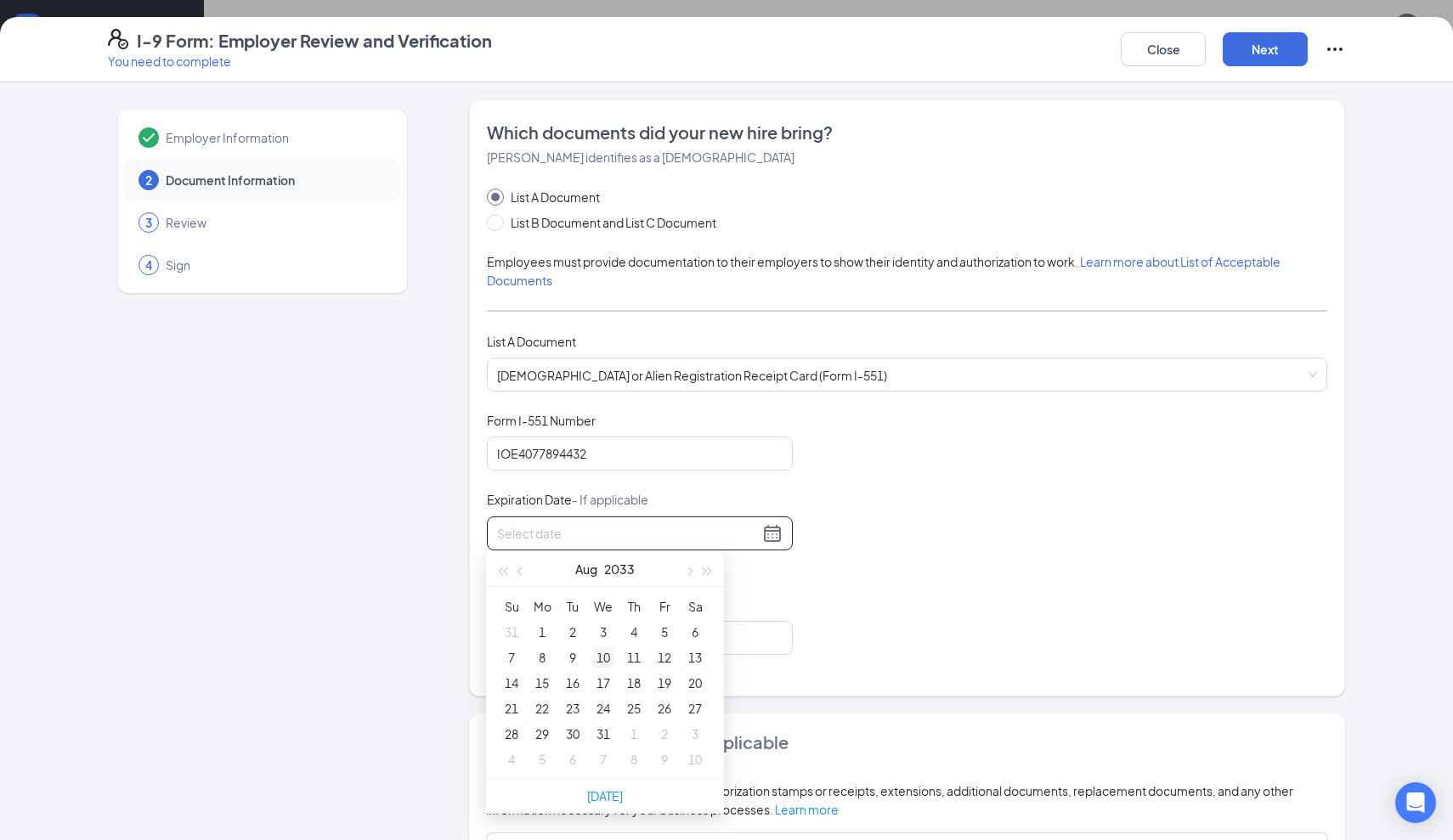
type input "[DATE]"
click at [570, 635] on div "2" at bounding box center [573, 633] width 21 height 21
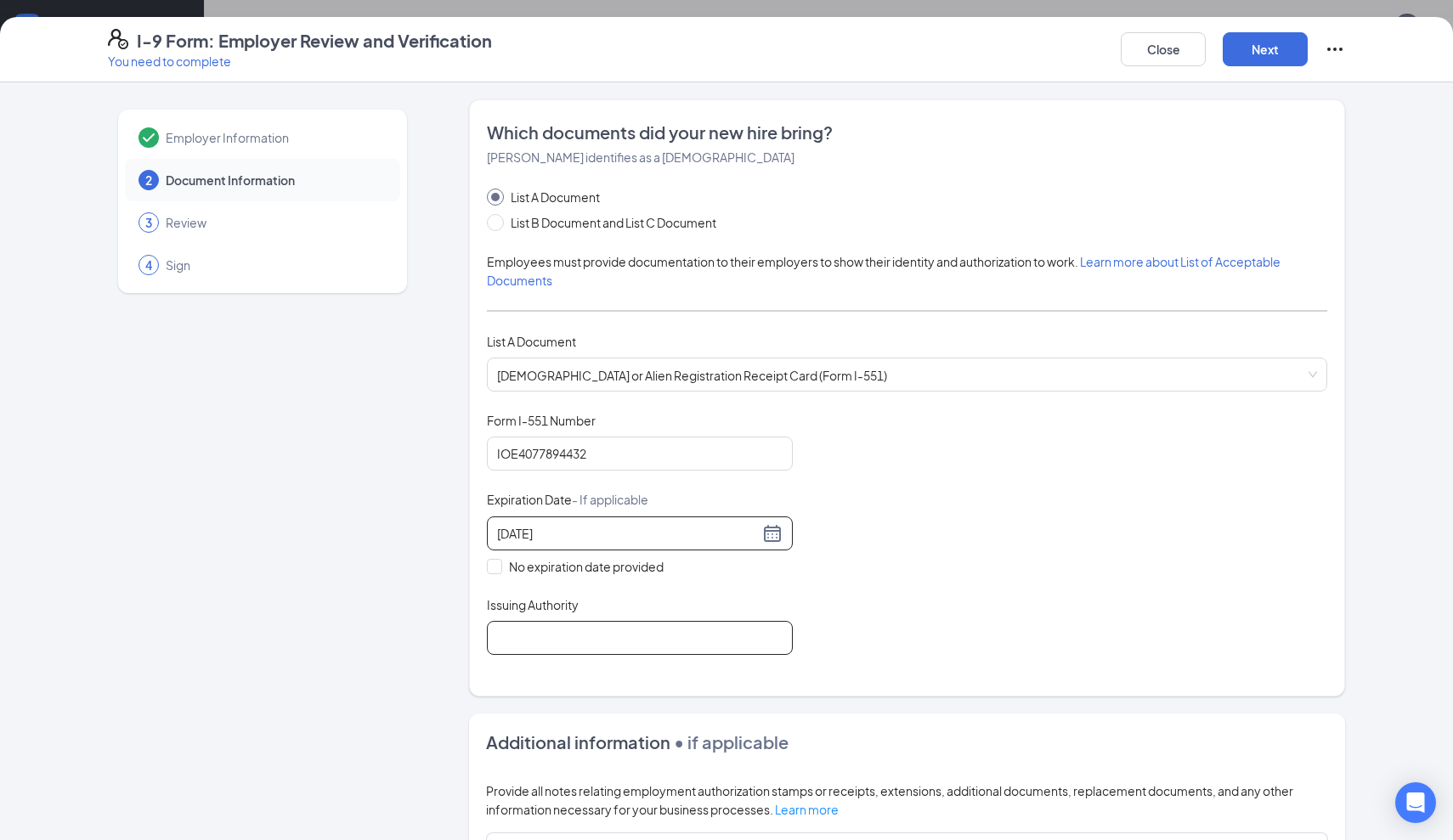
click at [690, 644] on input "Issuing Authority" at bounding box center [639, 638] width 305 height 34
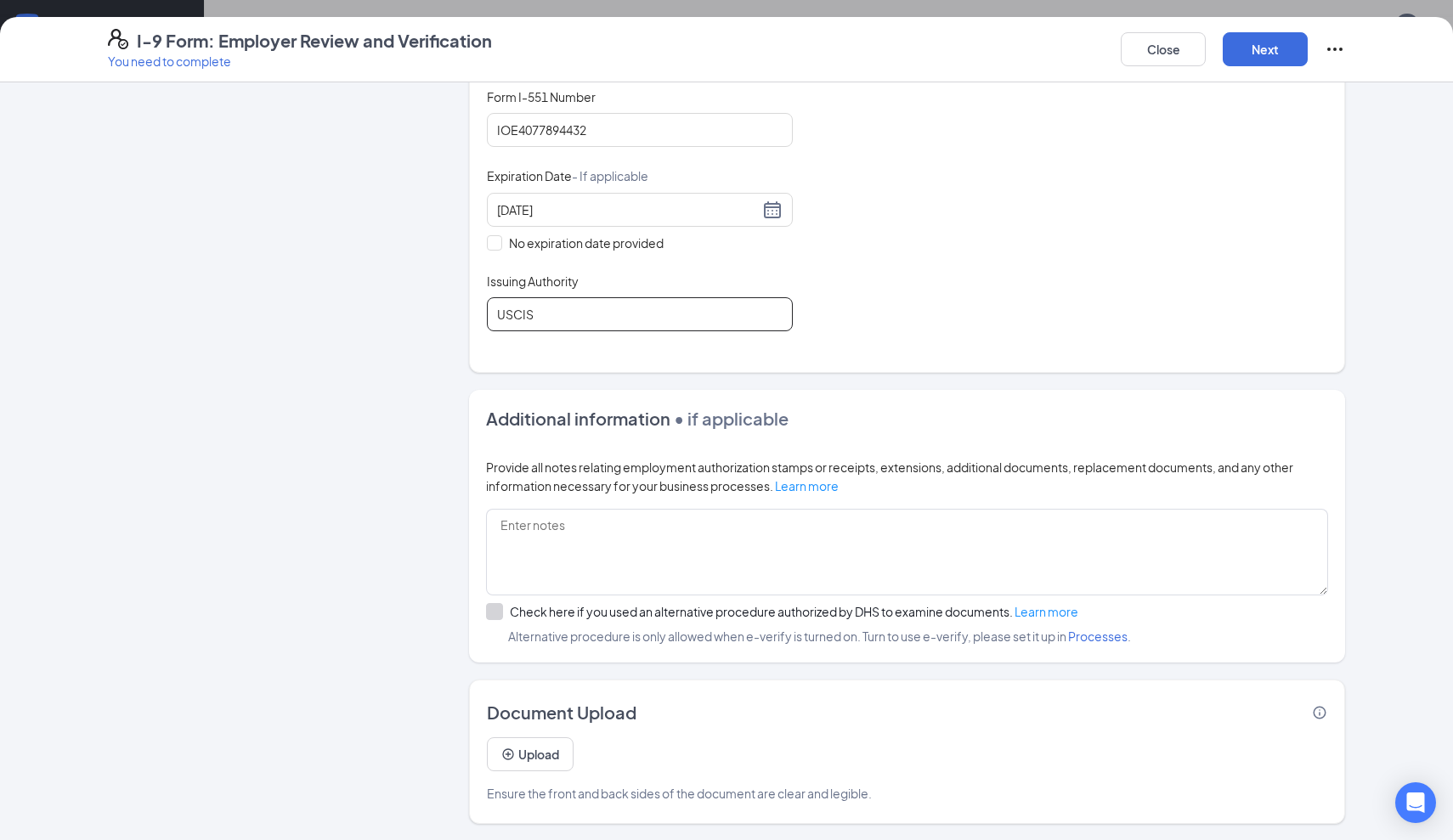
scroll to position [323, 0]
type input "USCIS"
click at [1249, 51] on button "Next" at bounding box center [1265, 49] width 85 height 34
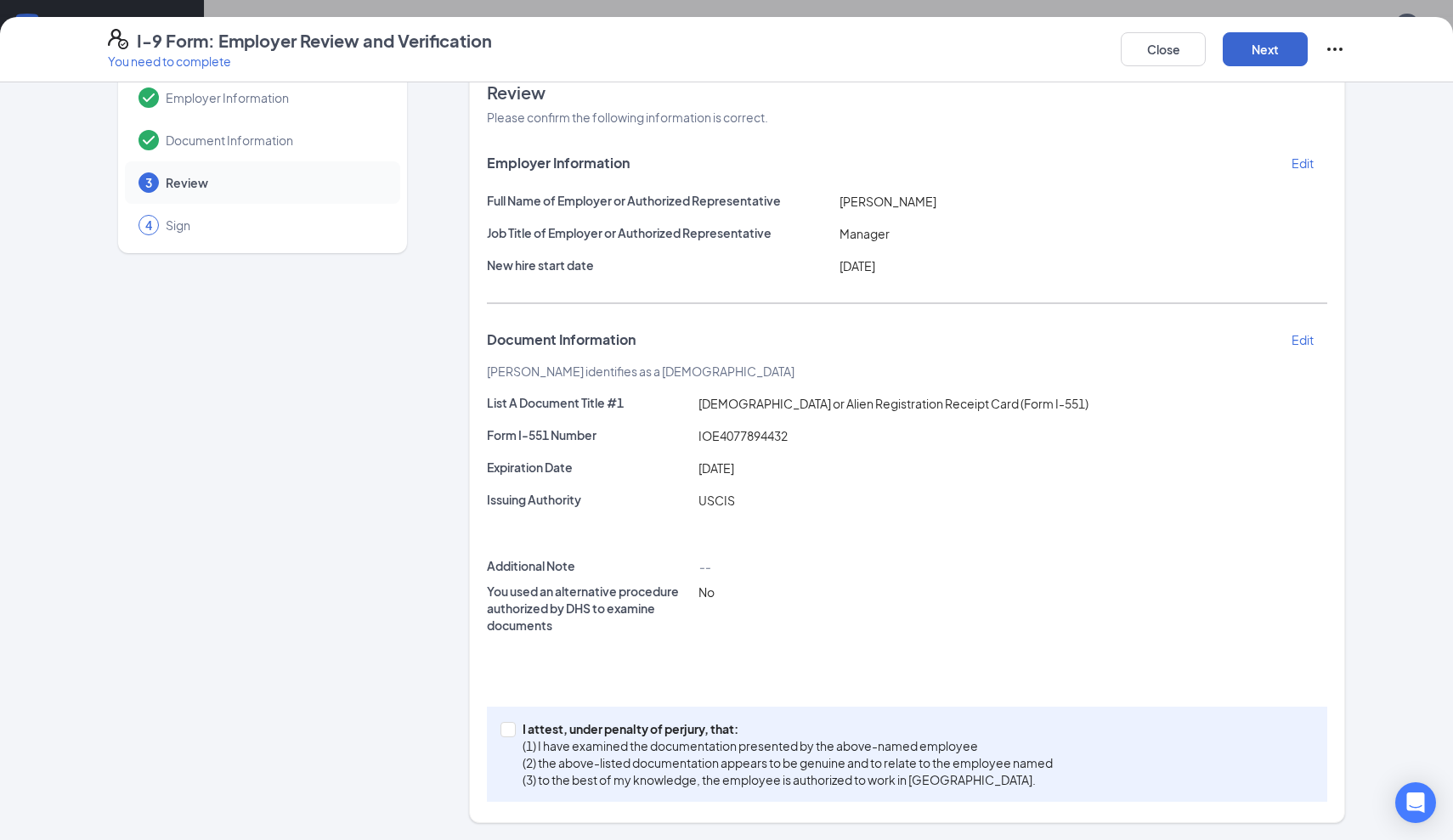
scroll to position [39, 0]
click at [508, 728] on input "I attest, under penalty of [PERSON_NAME], that: (1) I have examined the documen…" at bounding box center [506, 729] width 12 height 12
checkbox input "true"
click at [1246, 54] on button "Next" at bounding box center [1265, 49] width 85 height 34
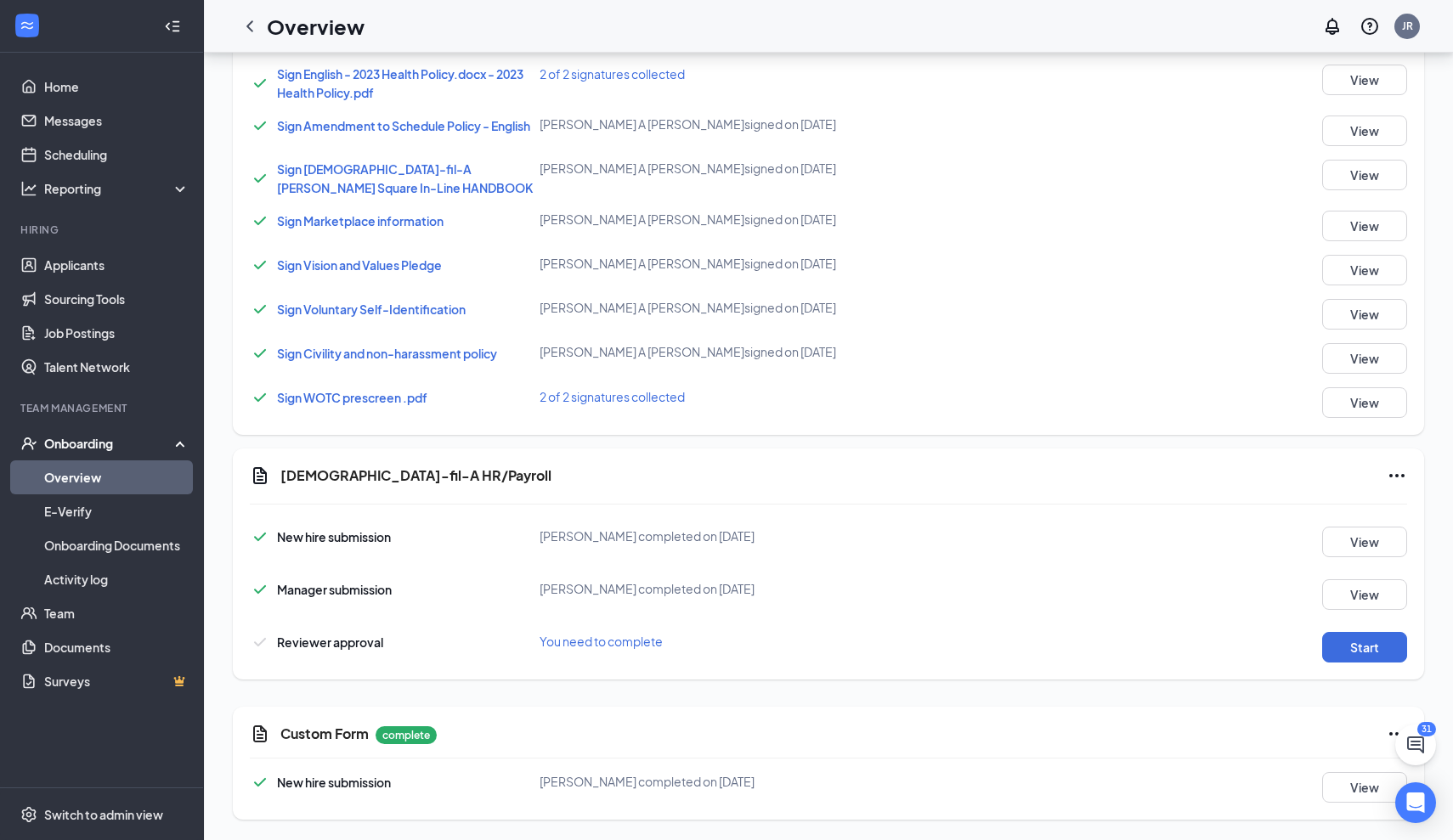
scroll to position [1145, 0]
click at [1379, 644] on button "Start" at bounding box center [1365, 648] width 85 height 30
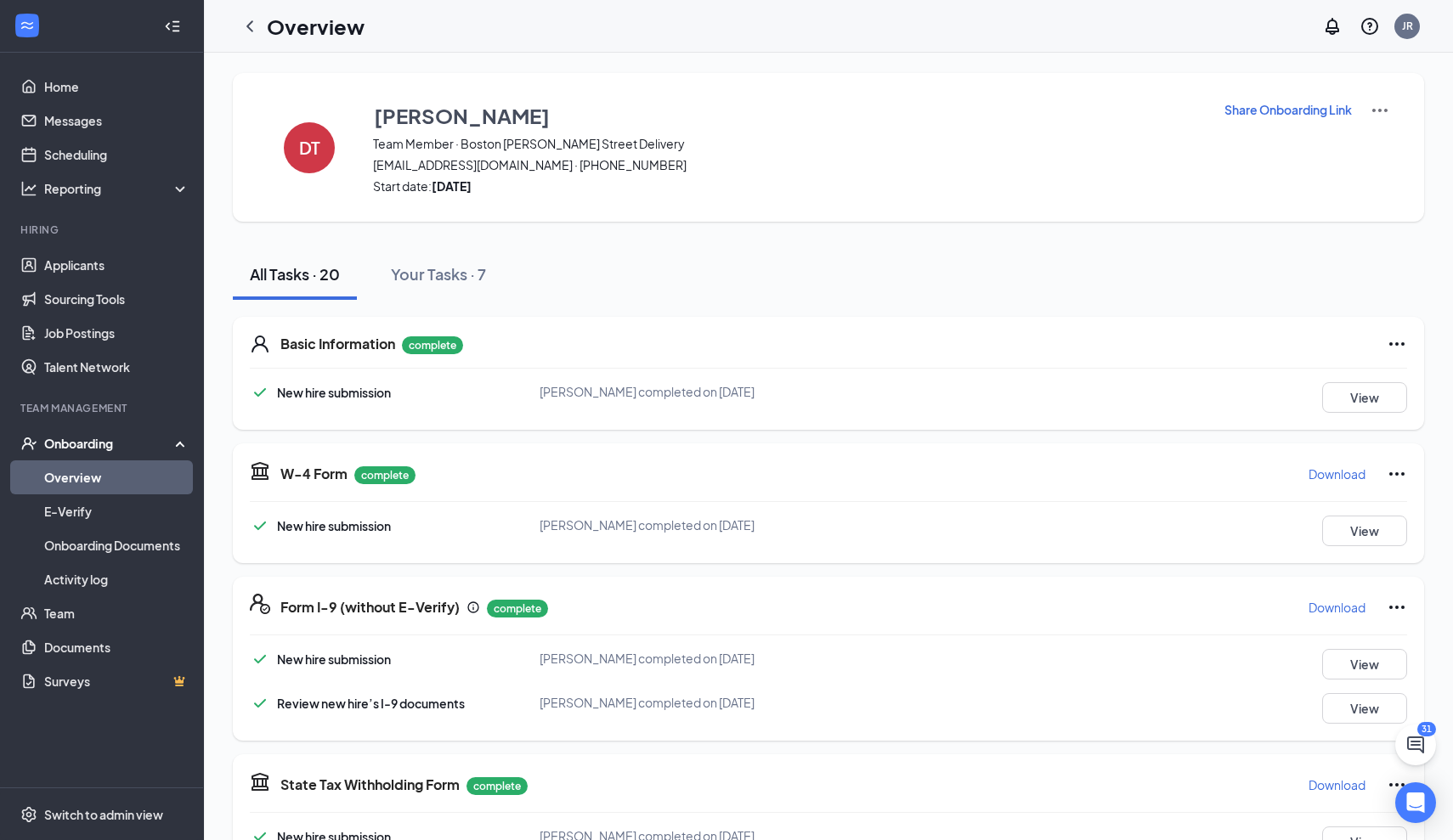
scroll to position [0, 0]
click at [121, 480] on link "Overview" at bounding box center [117, 478] width 145 height 34
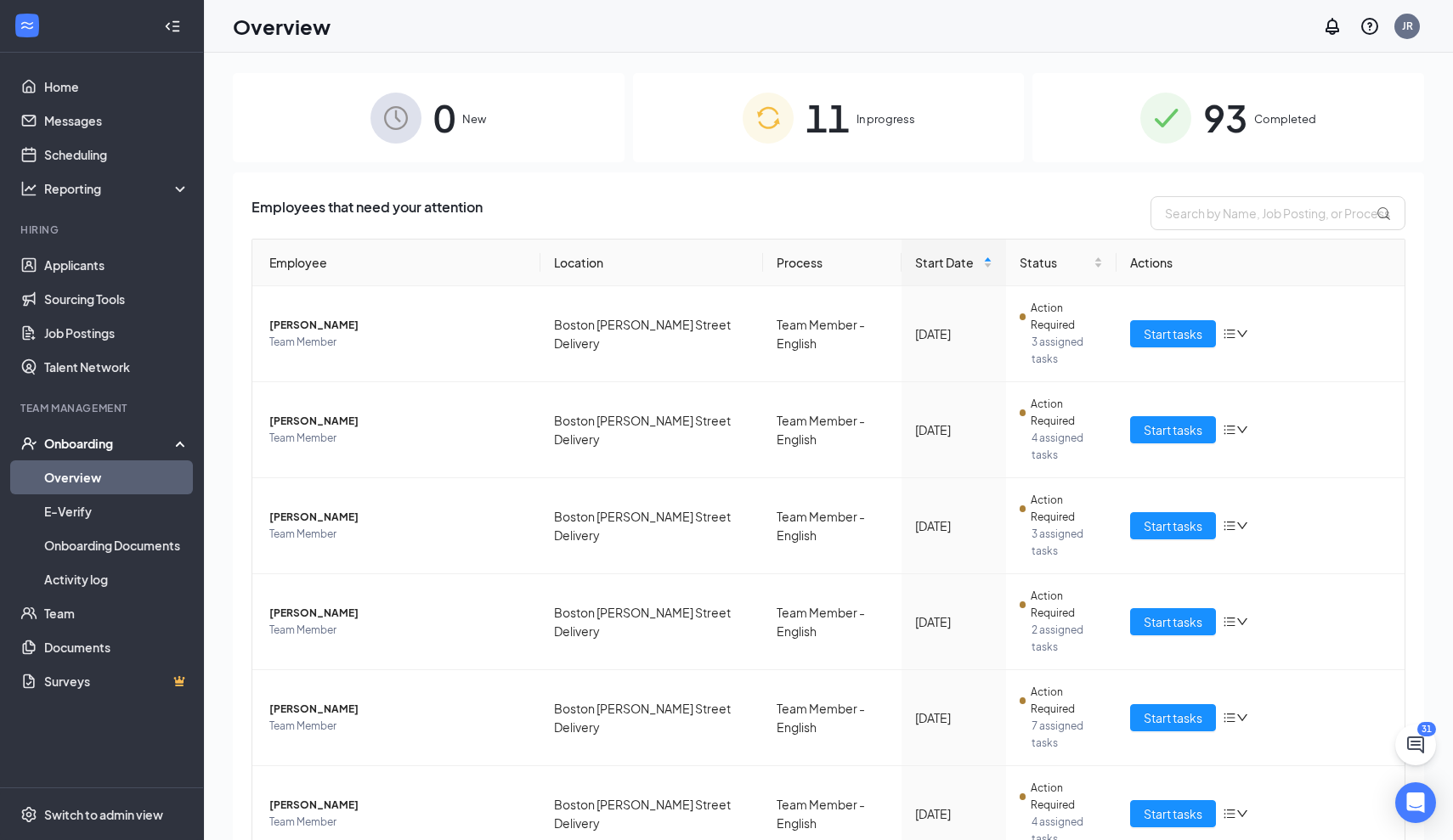
click at [872, 124] on span "In progress" at bounding box center [886, 119] width 58 height 17
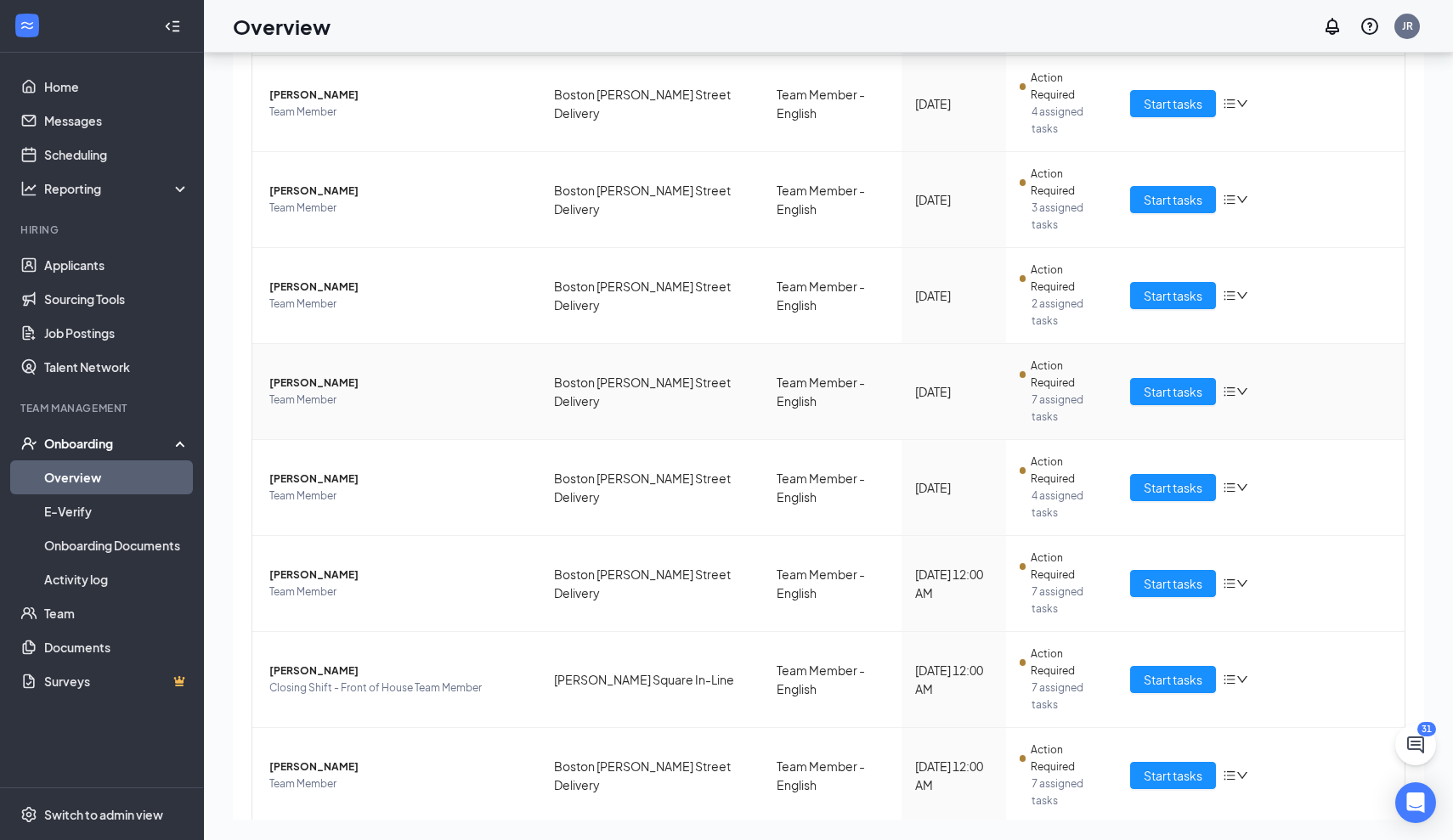
scroll to position [231, 0]
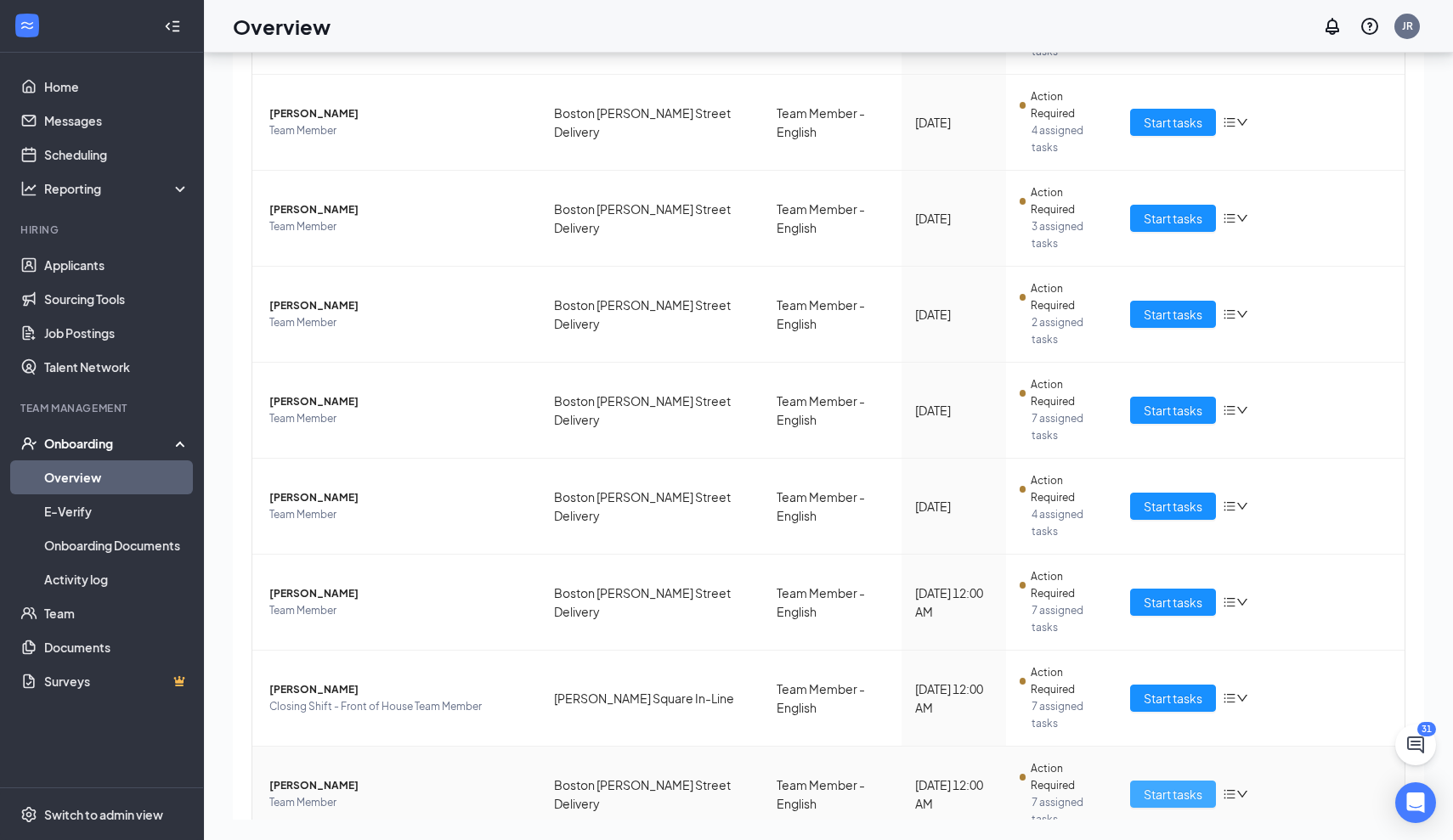
click at [1170, 785] on span "Start tasks" at bounding box center [1173, 795] width 58 height 19
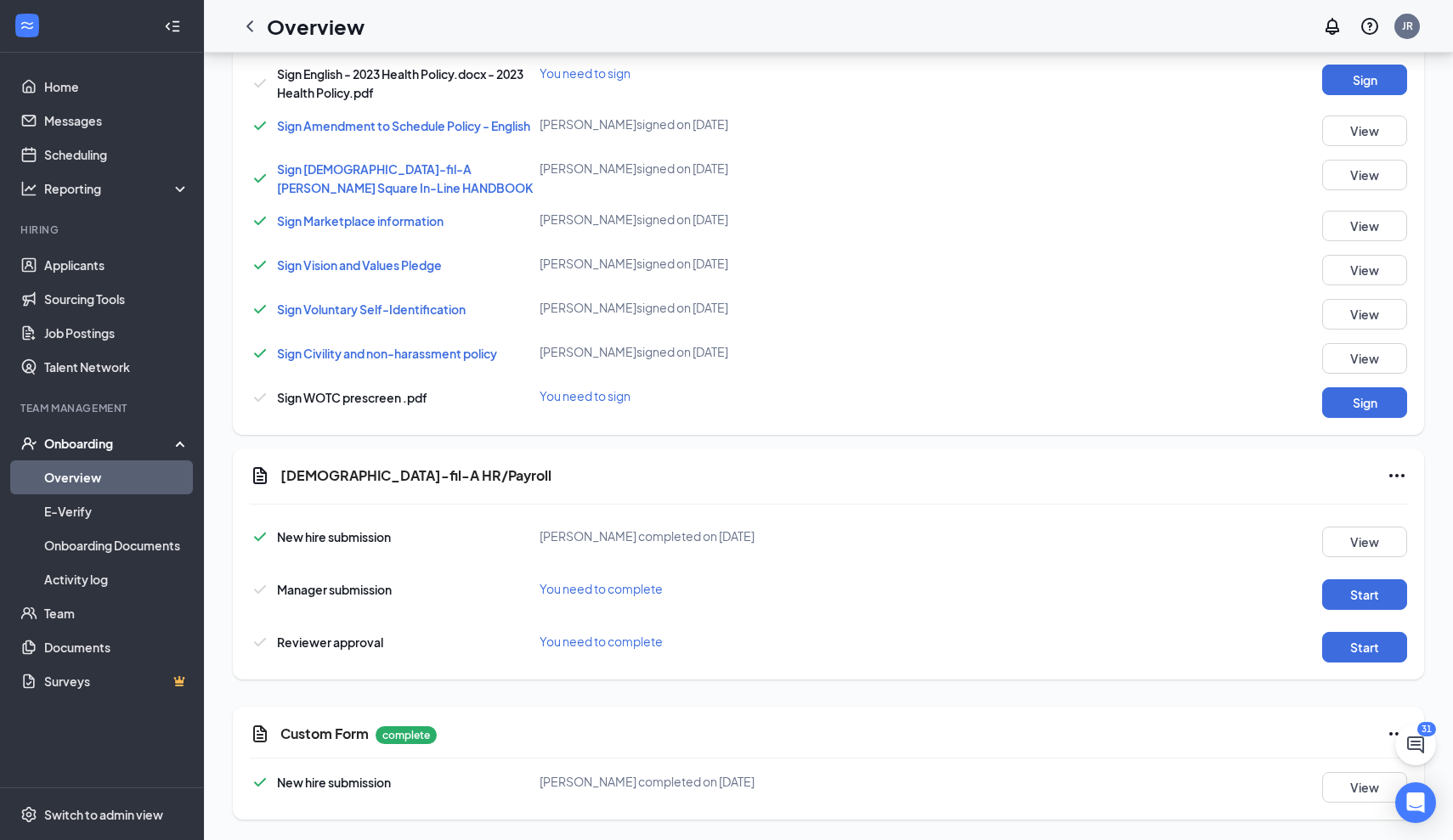
scroll to position [838, 0]
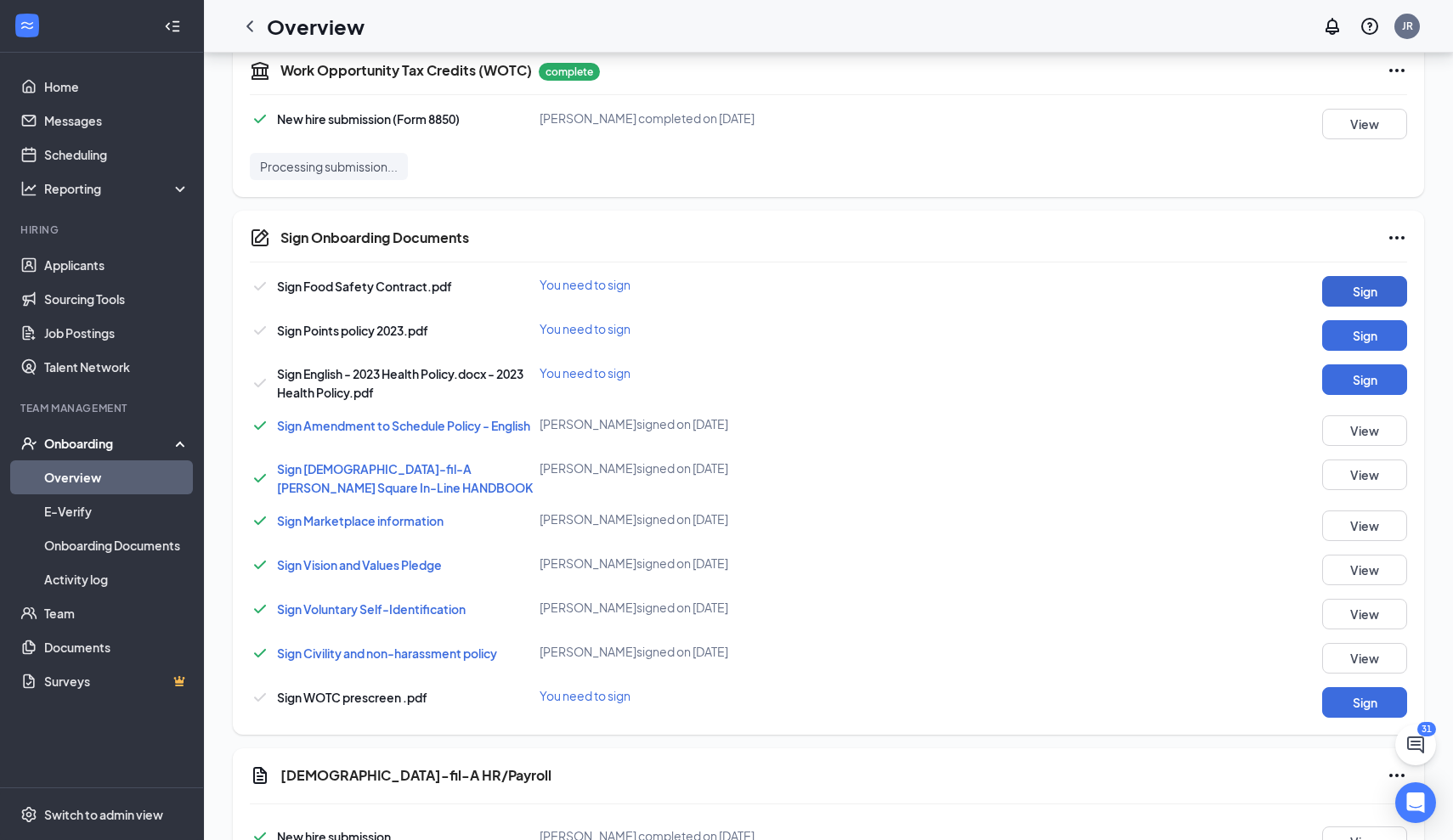
click at [1369, 290] on button "Sign" at bounding box center [1365, 291] width 85 height 30
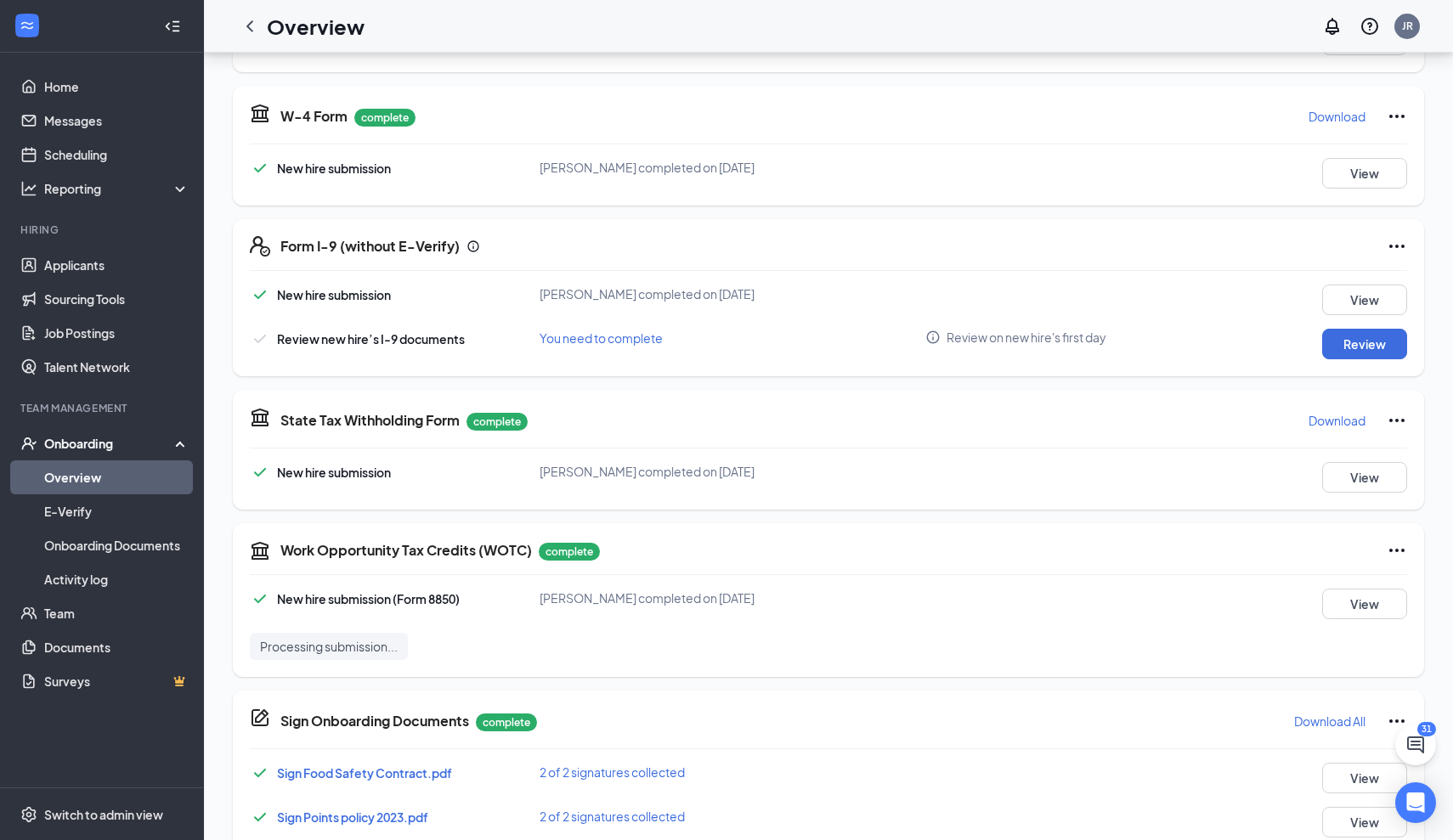
scroll to position [129, 0]
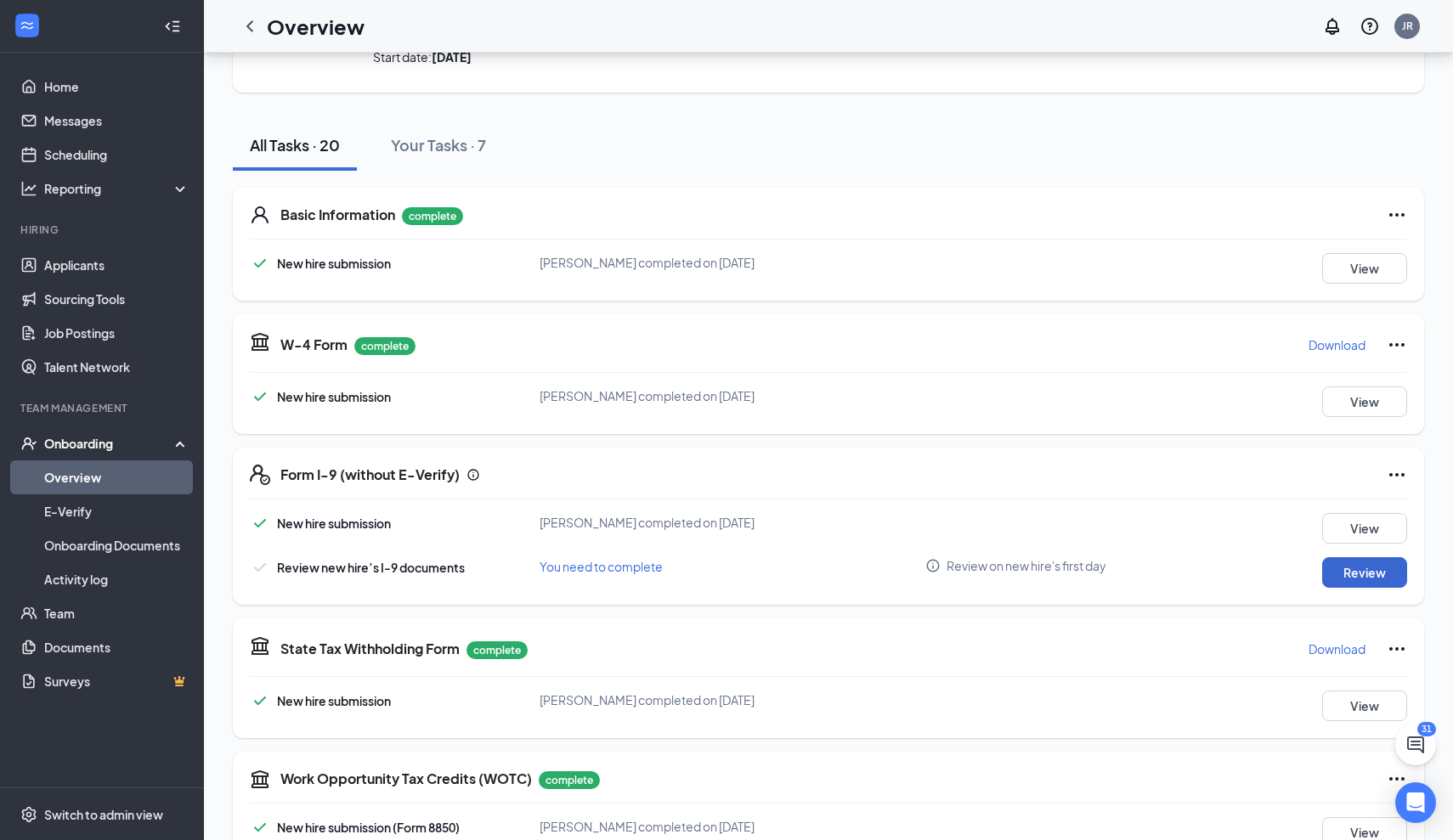
click at [1348, 585] on button "Review" at bounding box center [1365, 572] width 85 height 30
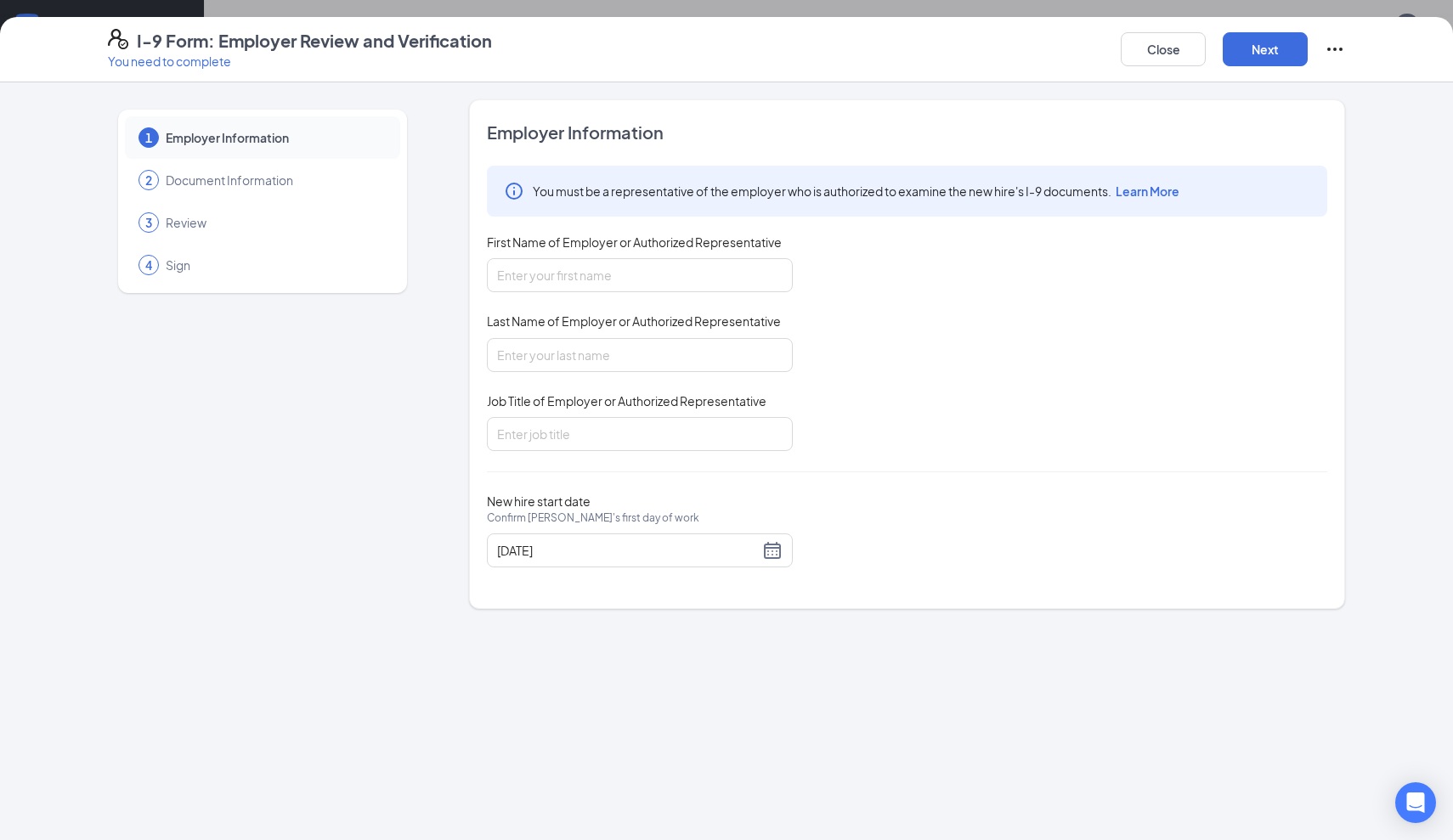
click at [676, 246] on span "First Name of Employer or Authorized Representative" at bounding box center [634, 242] width 295 height 17
click at [676, 258] on input "First Name of Employer or Authorized Representative" at bounding box center [639, 275] width 305 height 34
type input "[PERSON_NAME]"
type input "Manager"
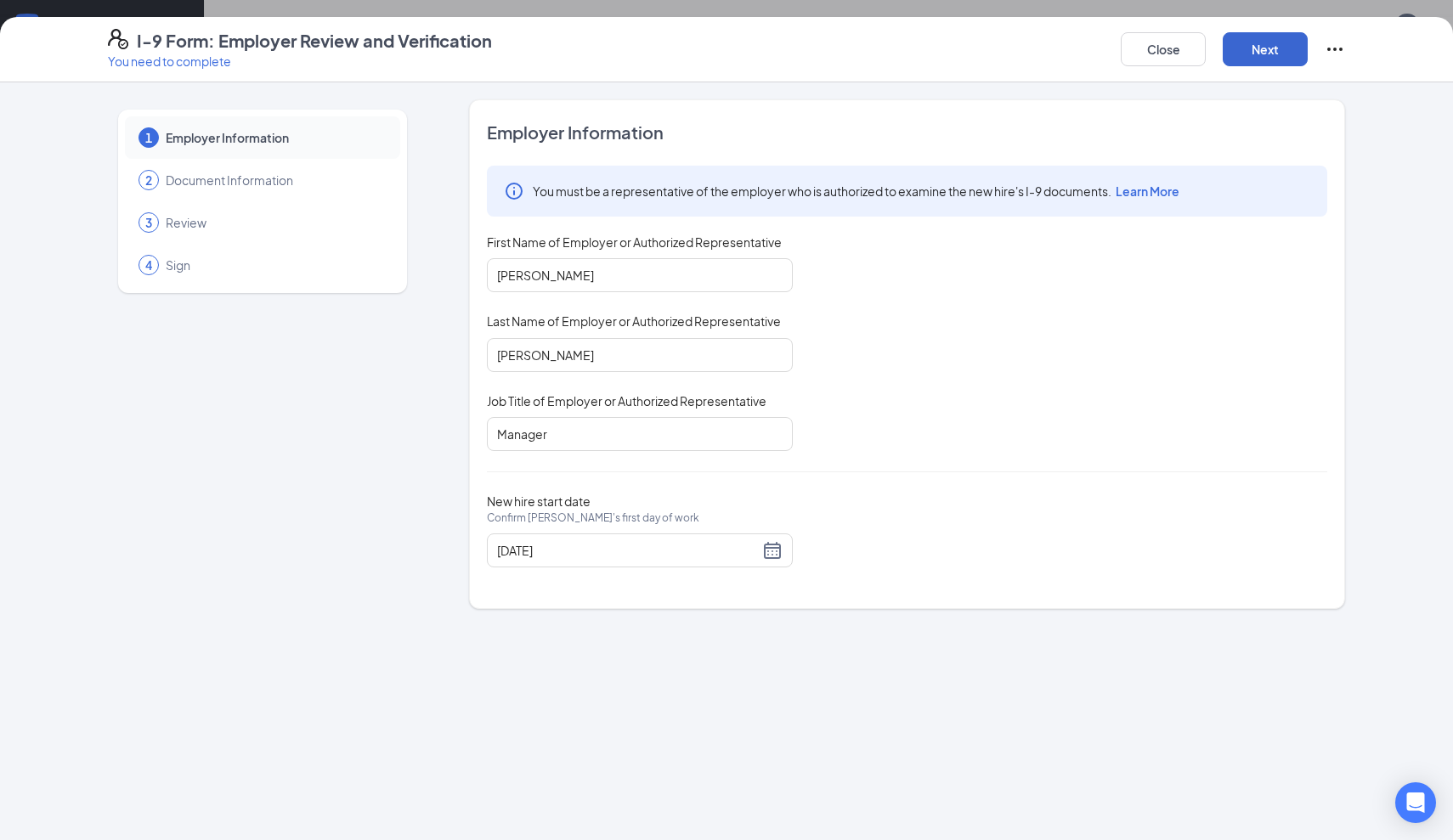
click at [1260, 54] on button "Next" at bounding box center [1265, 49] width 85 height 34
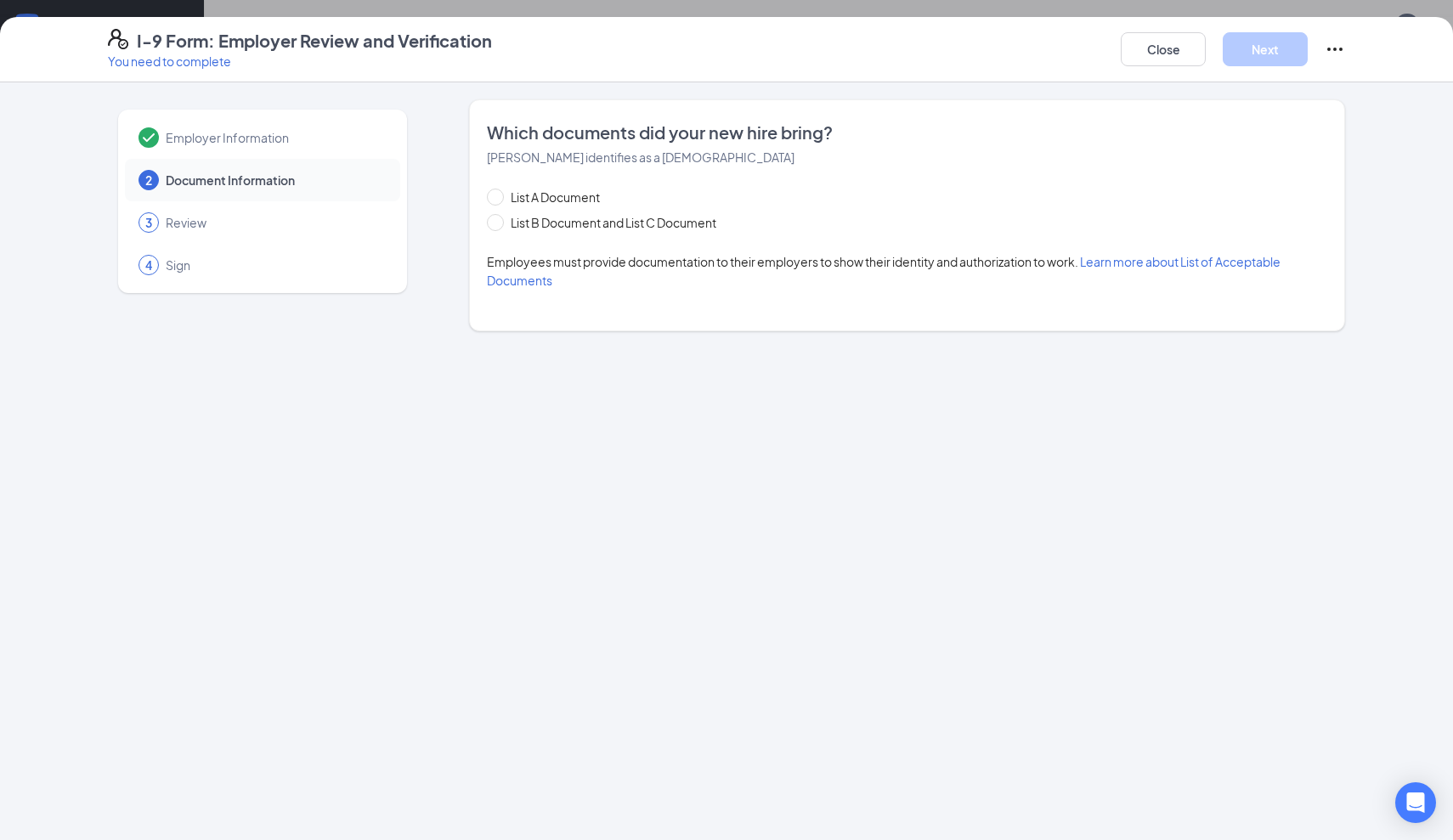
click at [531, 206] on div "List A Document List B Document and List C Document" at bounding box center [618, 209] width 263 height 44
click at [528, 196] on span "List A Document" at bounding box center [555, 197] width 103 height 19
click at [499, 196] on input "List A Document" at bounding box center [492, 194] width 12 height 12
radio input "true"
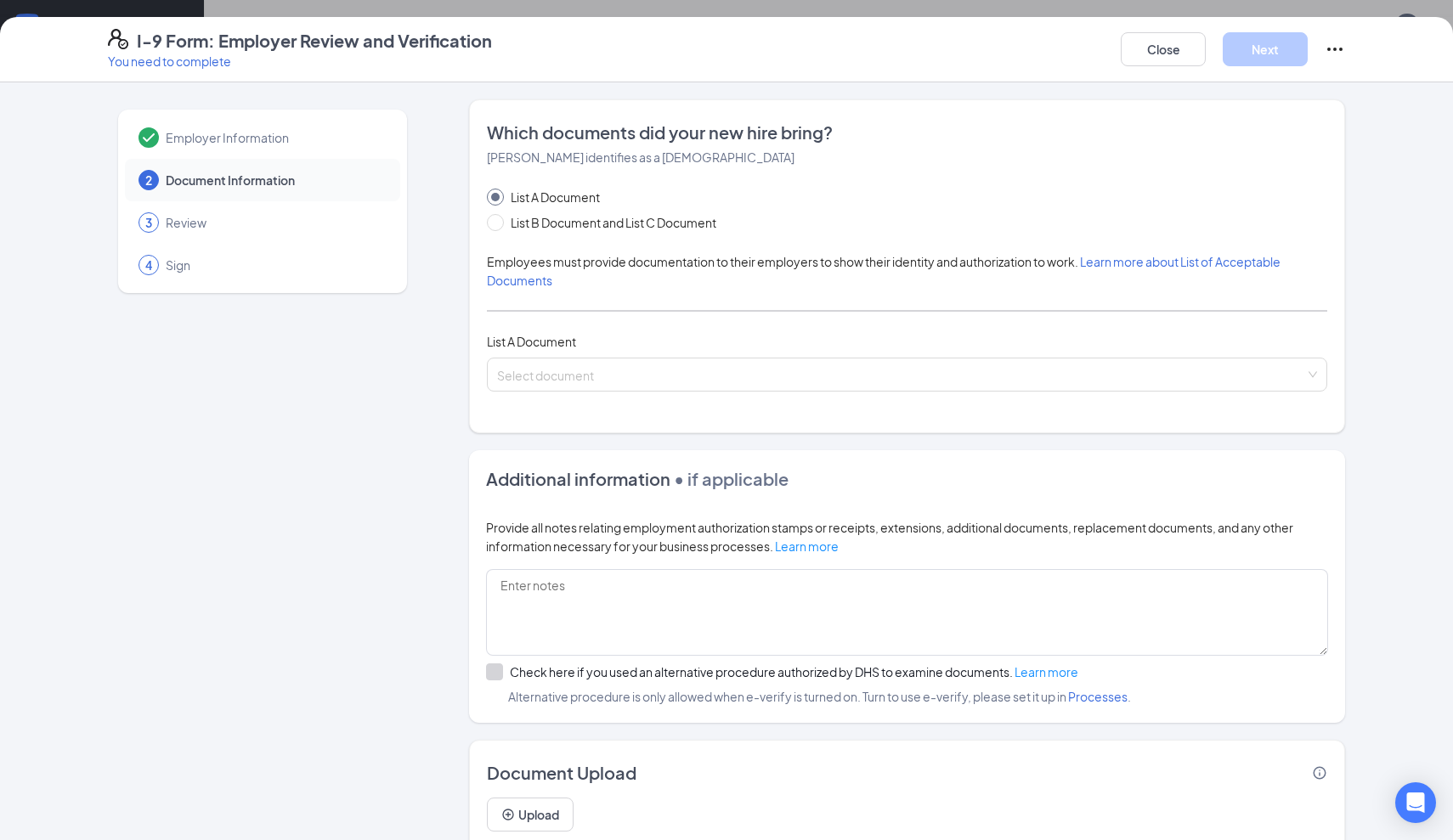
click at [664, 341] on div "List A Document" at bounding box center [906, 341] width 840 height 19
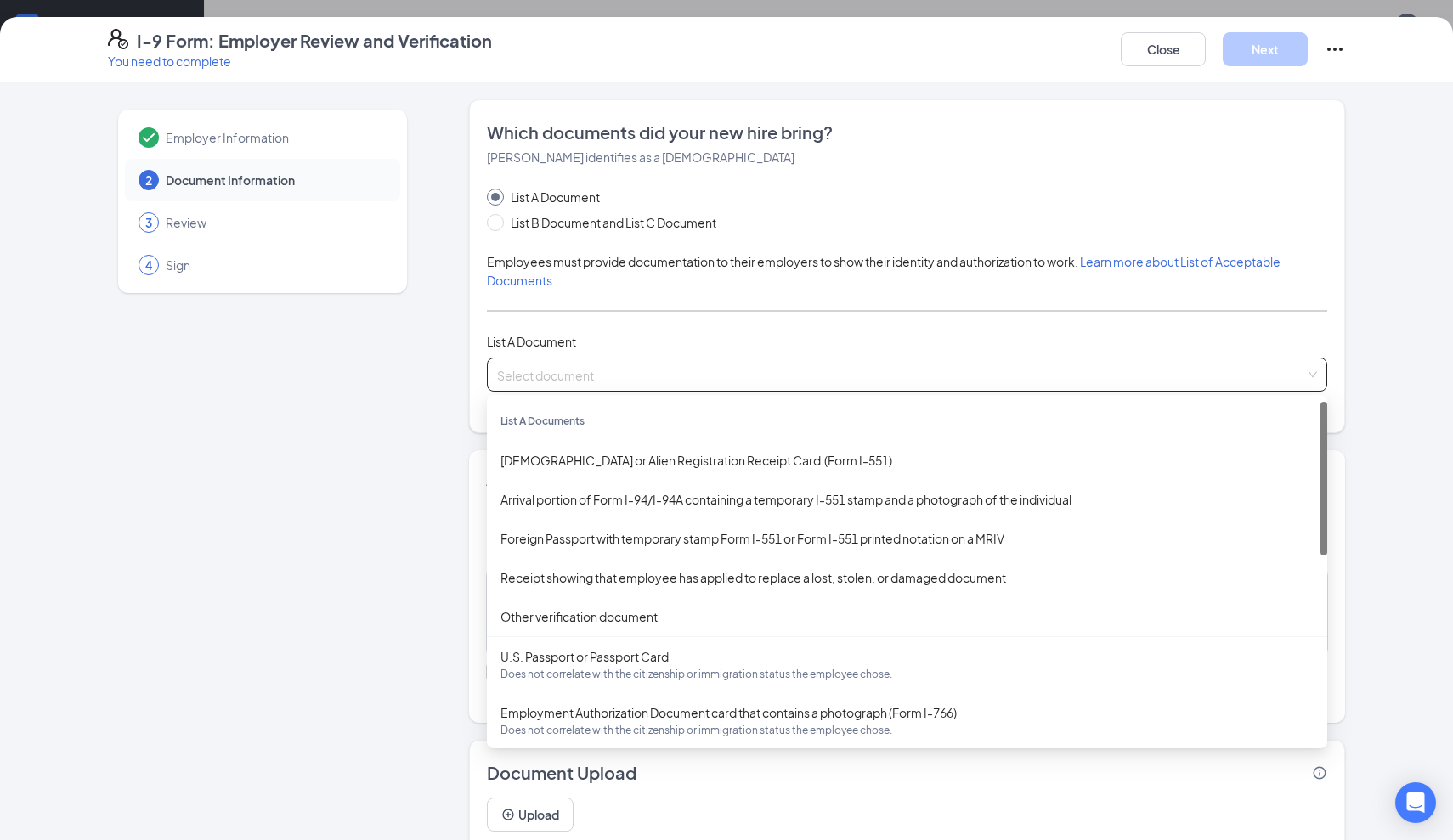
click at [674, 364] on input "search" at bounding box center [900, 371] width 808 height 25
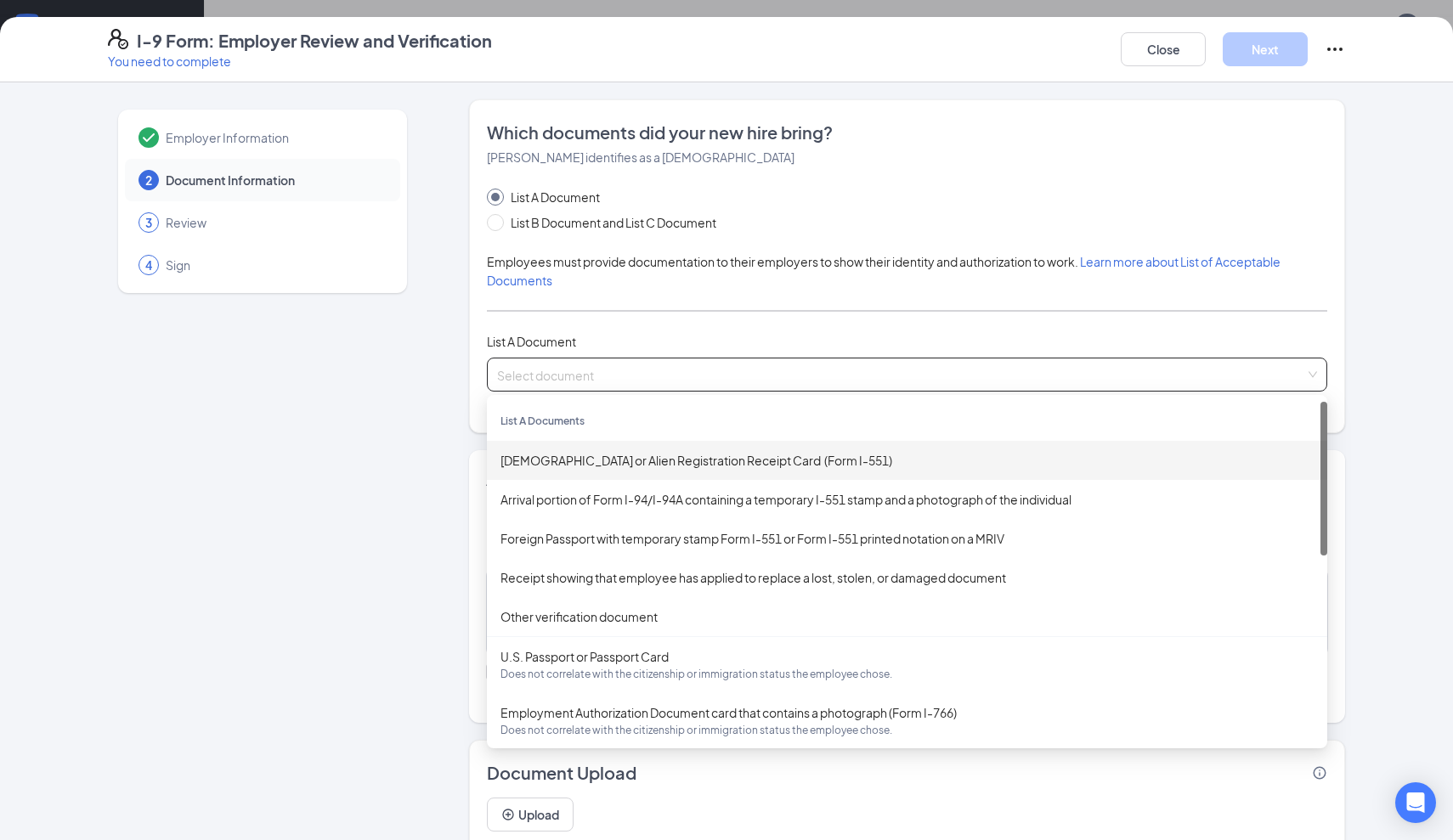
click at [728, 460] on div "[DEMOGRAPHIC_DATA] or Alien Registration Receipt Card (Form I-551)" at bounding box center [907, 461] width 814 height 19
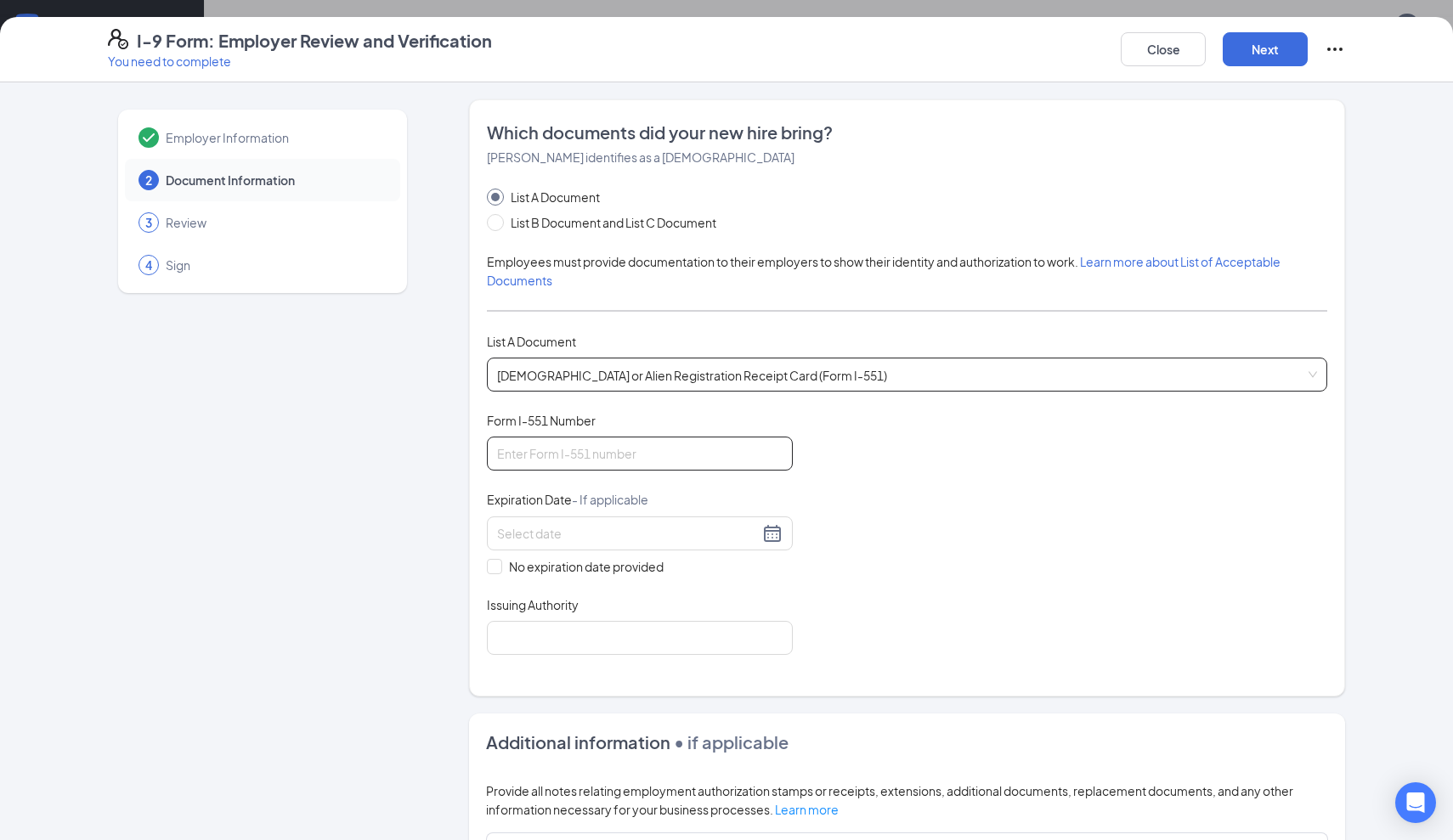
click at [711, 453] on input "Form I-551 Number" at bounding box center [639, 453] width 305 height 34
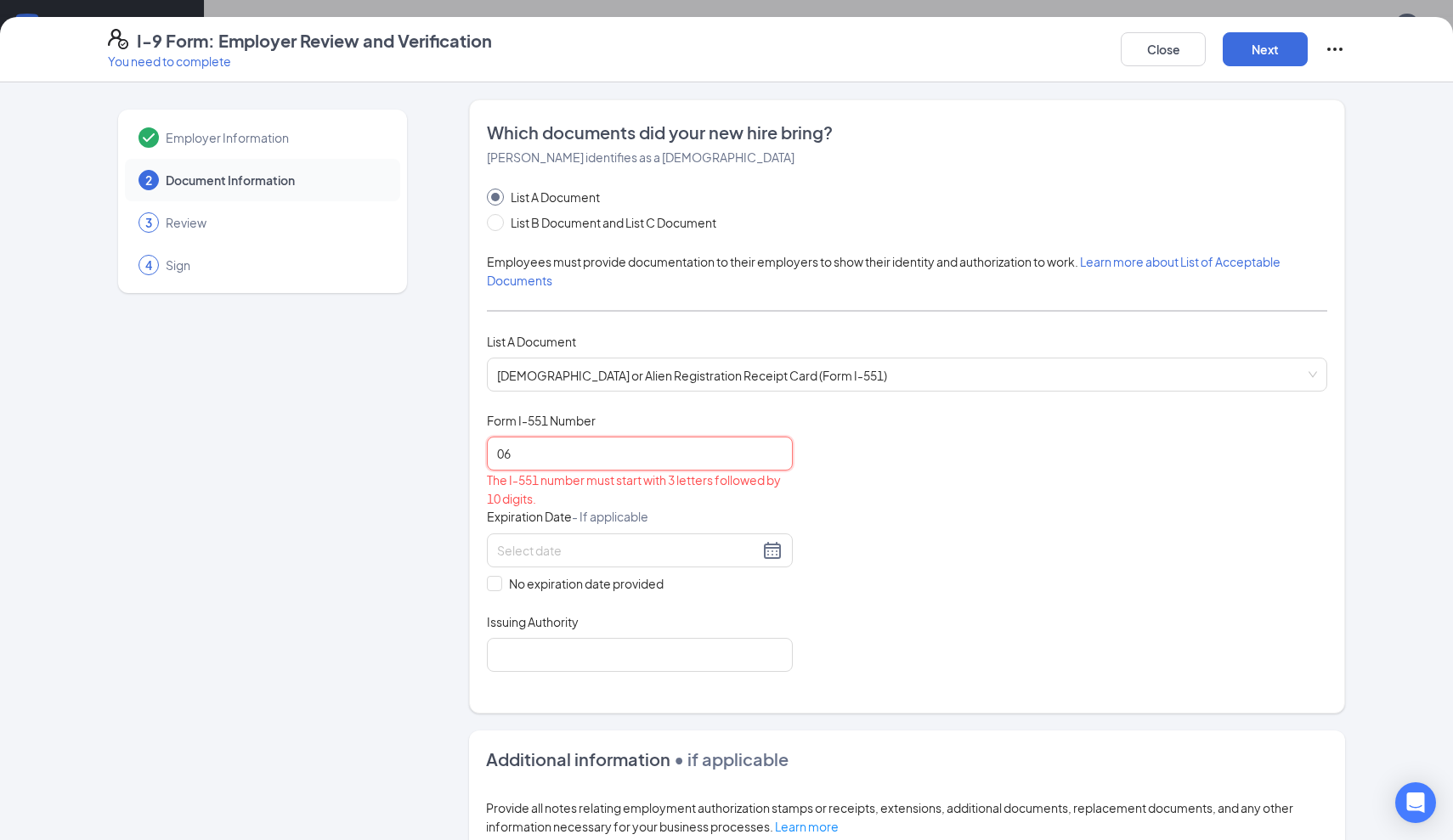
type input "0"
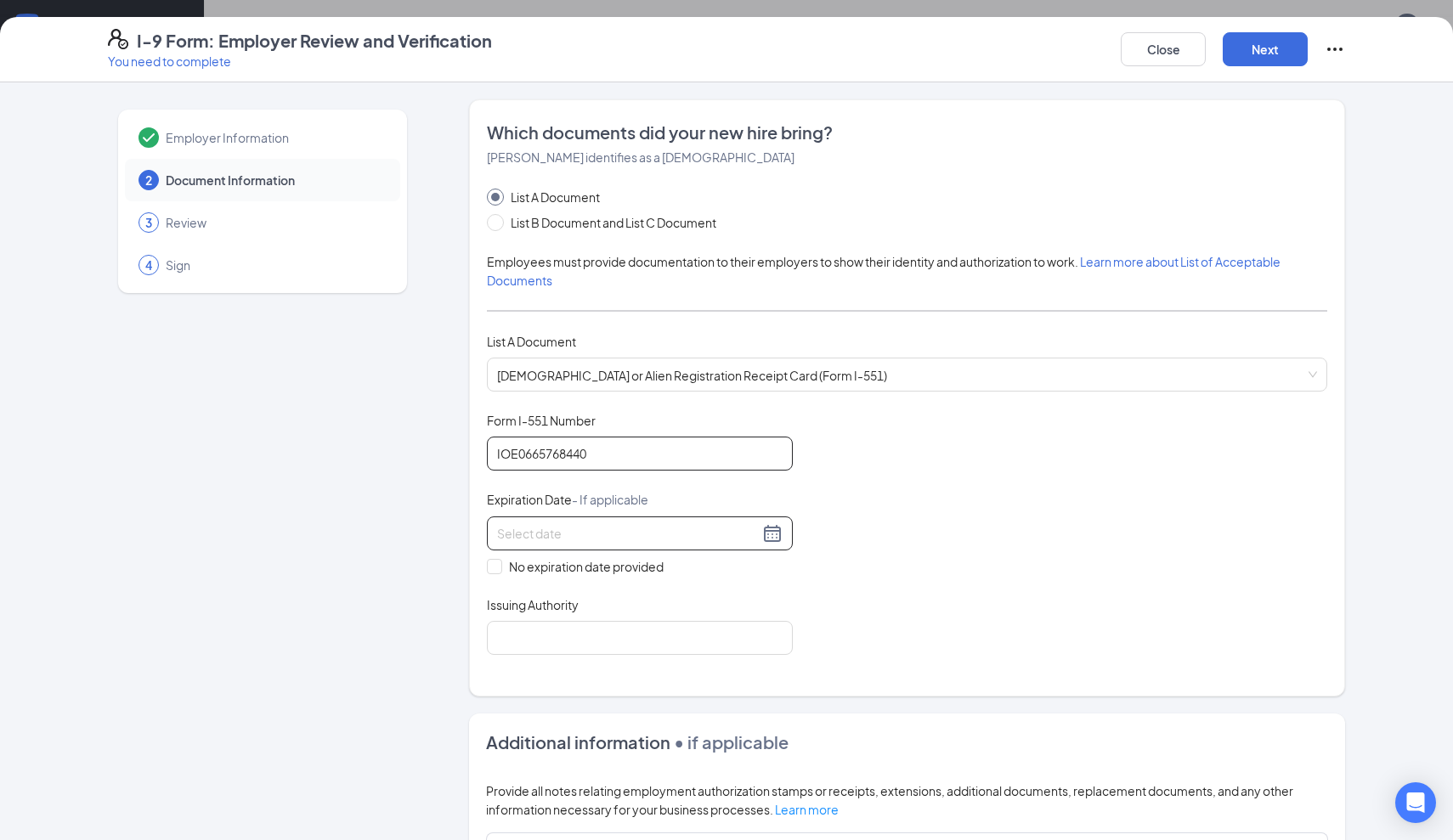
type input "IOE0665768440"
click at [658, 536] on input at bounding box center [628, 534] width 262 height 19
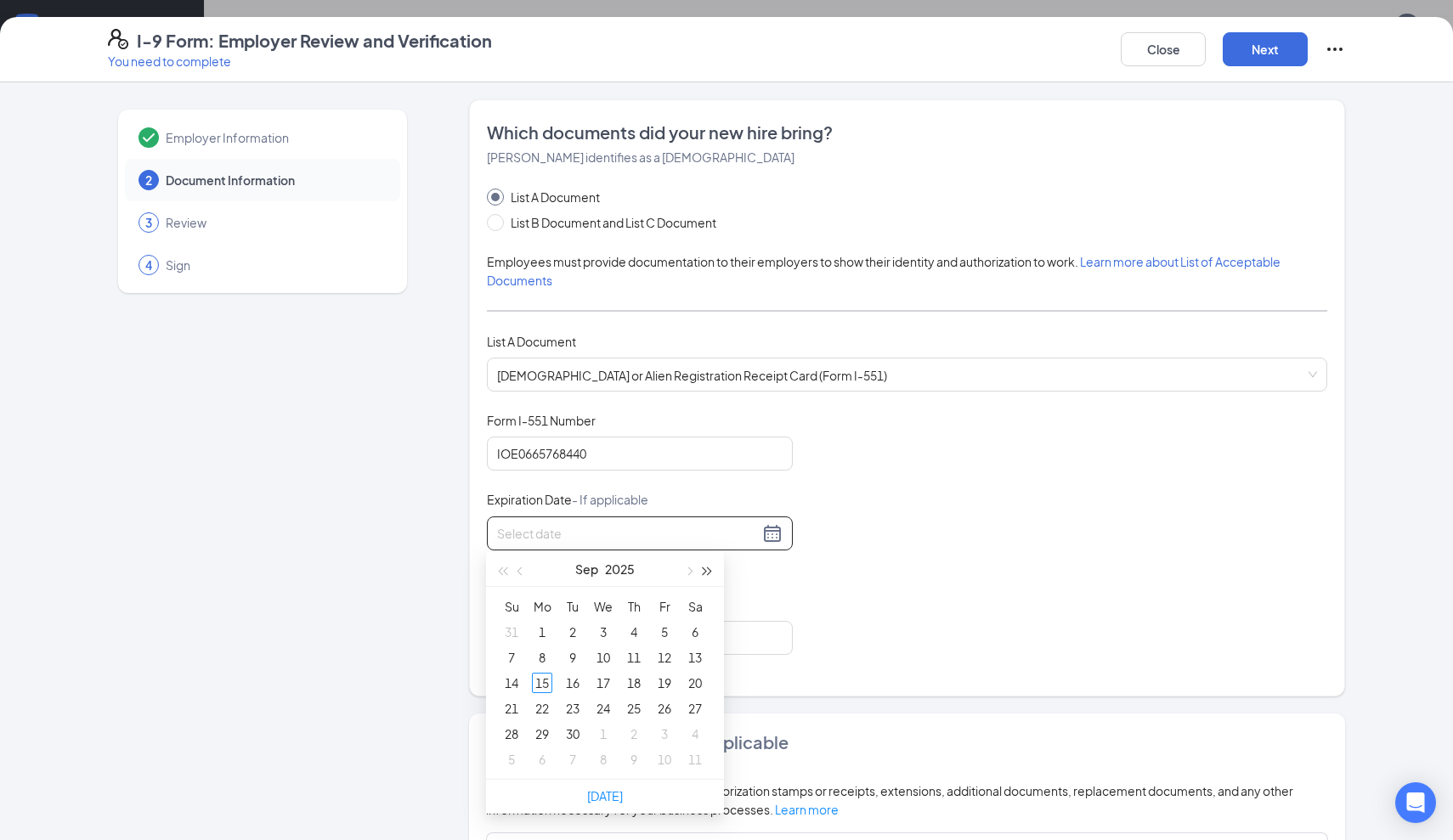
click at [705, 567] on button "button" at bounding box center [708, 569] width 19 height 34
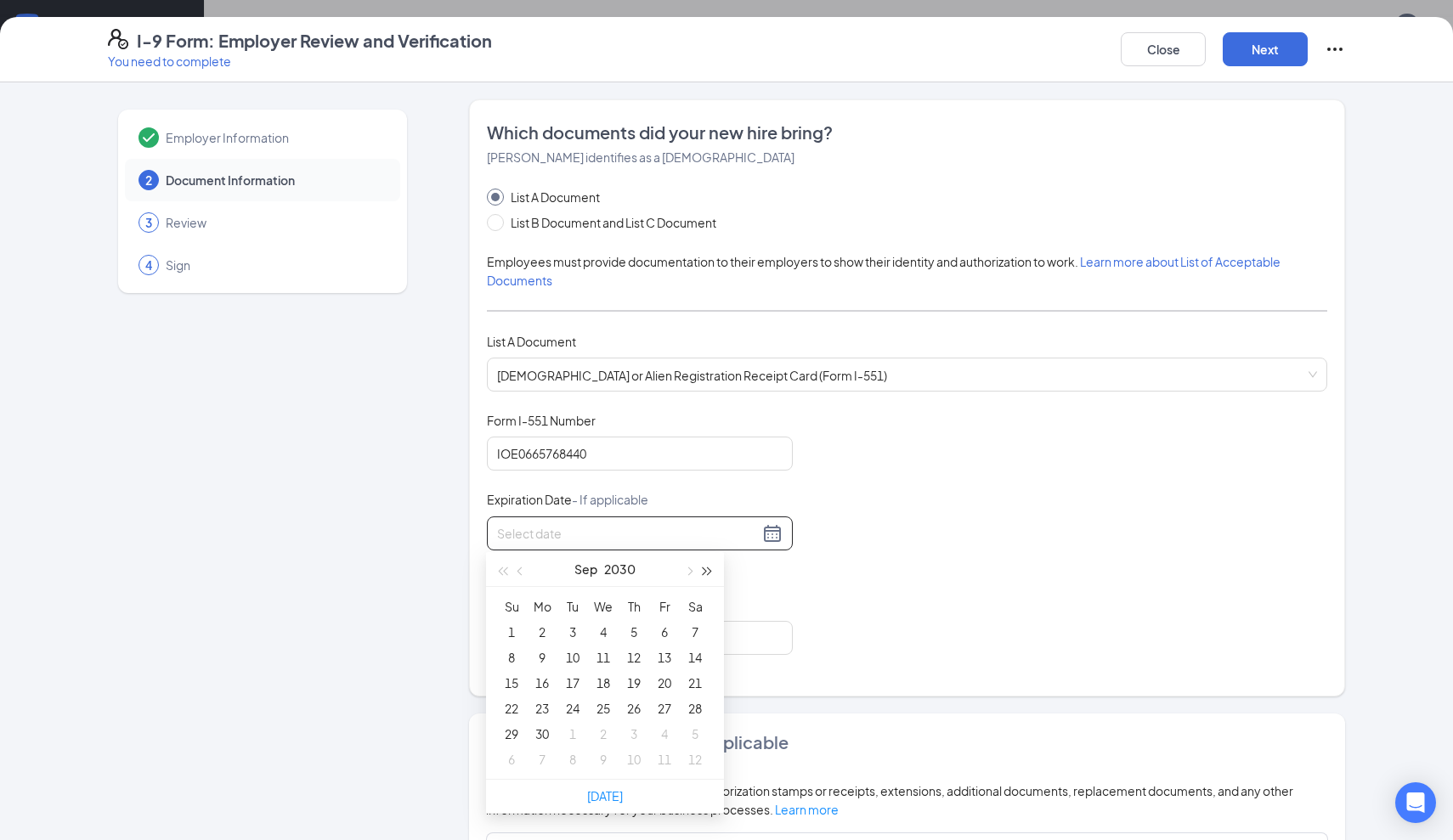
click at [705, 567] on button "button" at bounding box center [708, 569] width 19 height 34
type input "[DATE]"
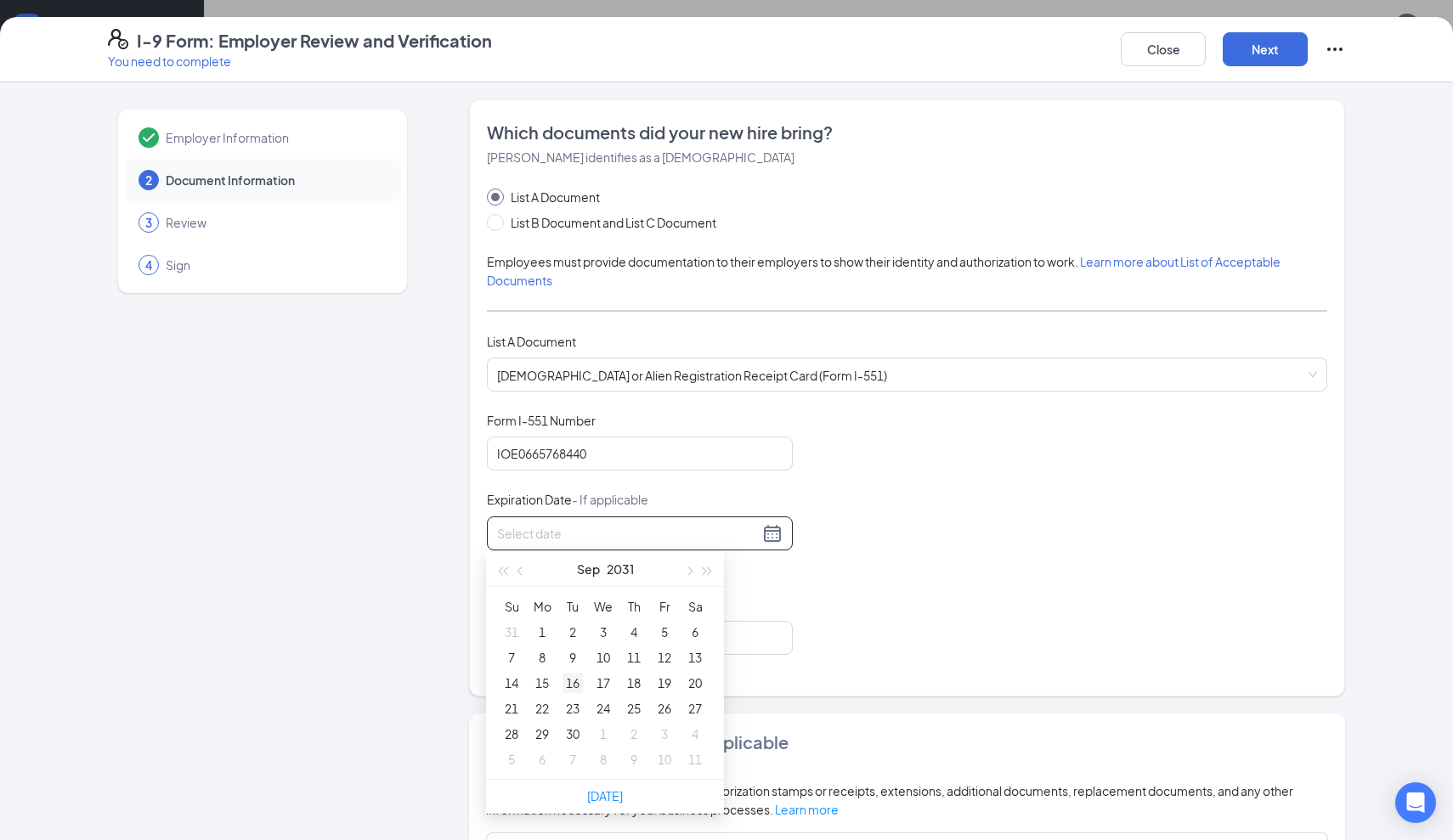
type input "[DATE]"
click at [548, 684] on div "15" at bounding box center [542, 684] width 21 height 21
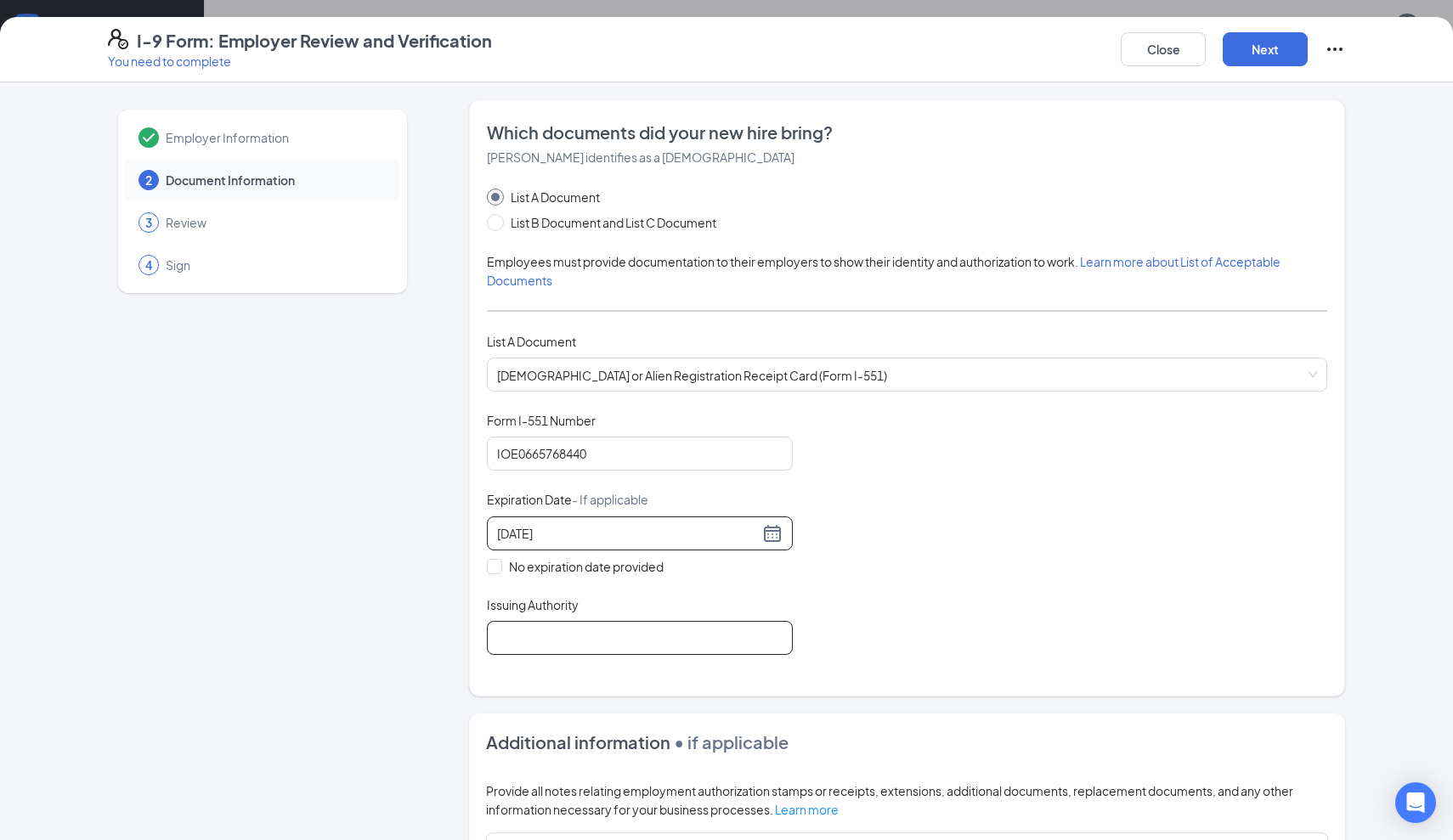
click at [669, 642] on input "Issuing Authority" at bounding box center [639, 638] width 305 height 34
type input "USCIS"
click at [1252, 52] on button "Next" at bounding box center [1265, 49] width 85 height 34
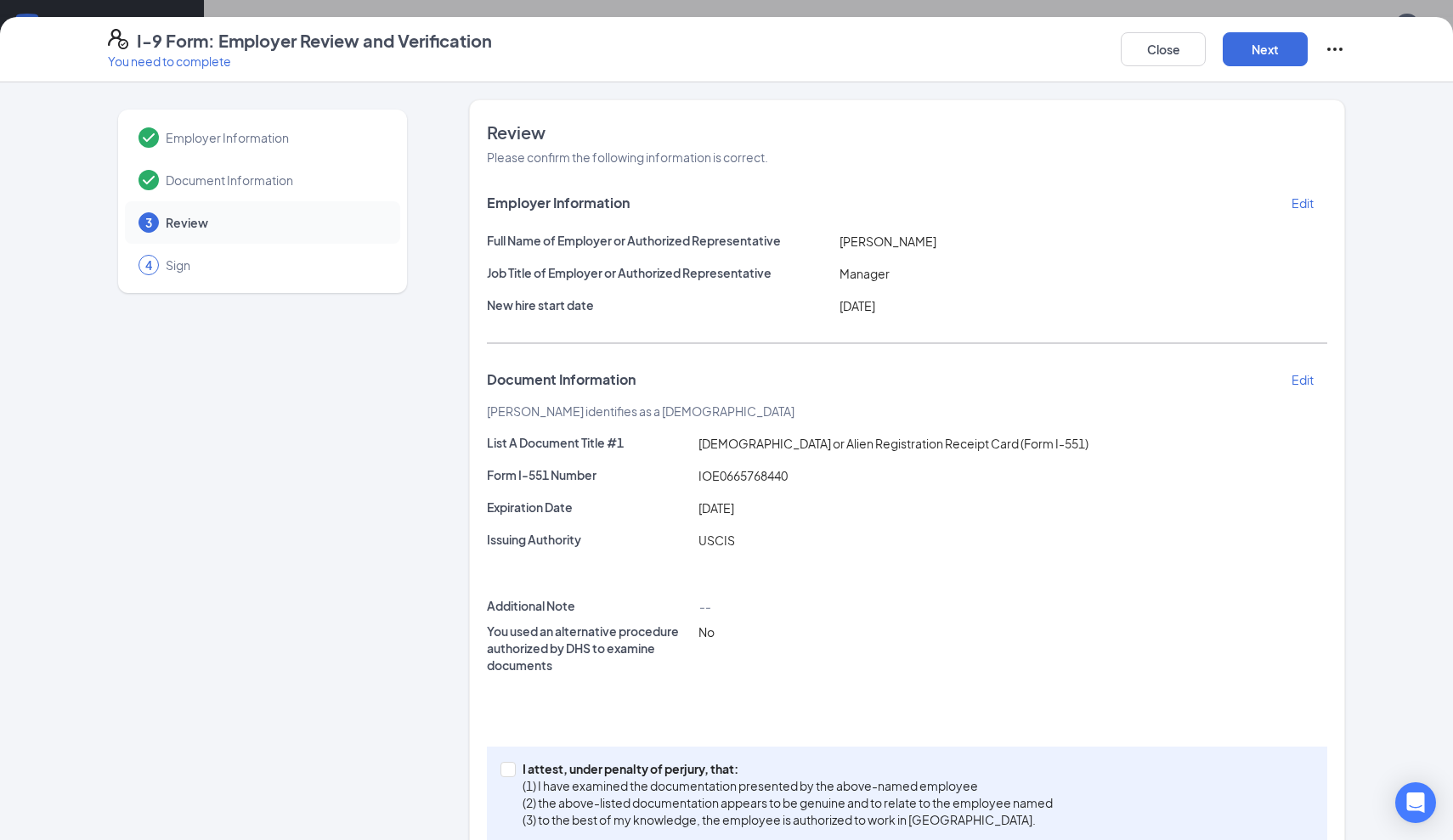
scroll to position [16, 0]
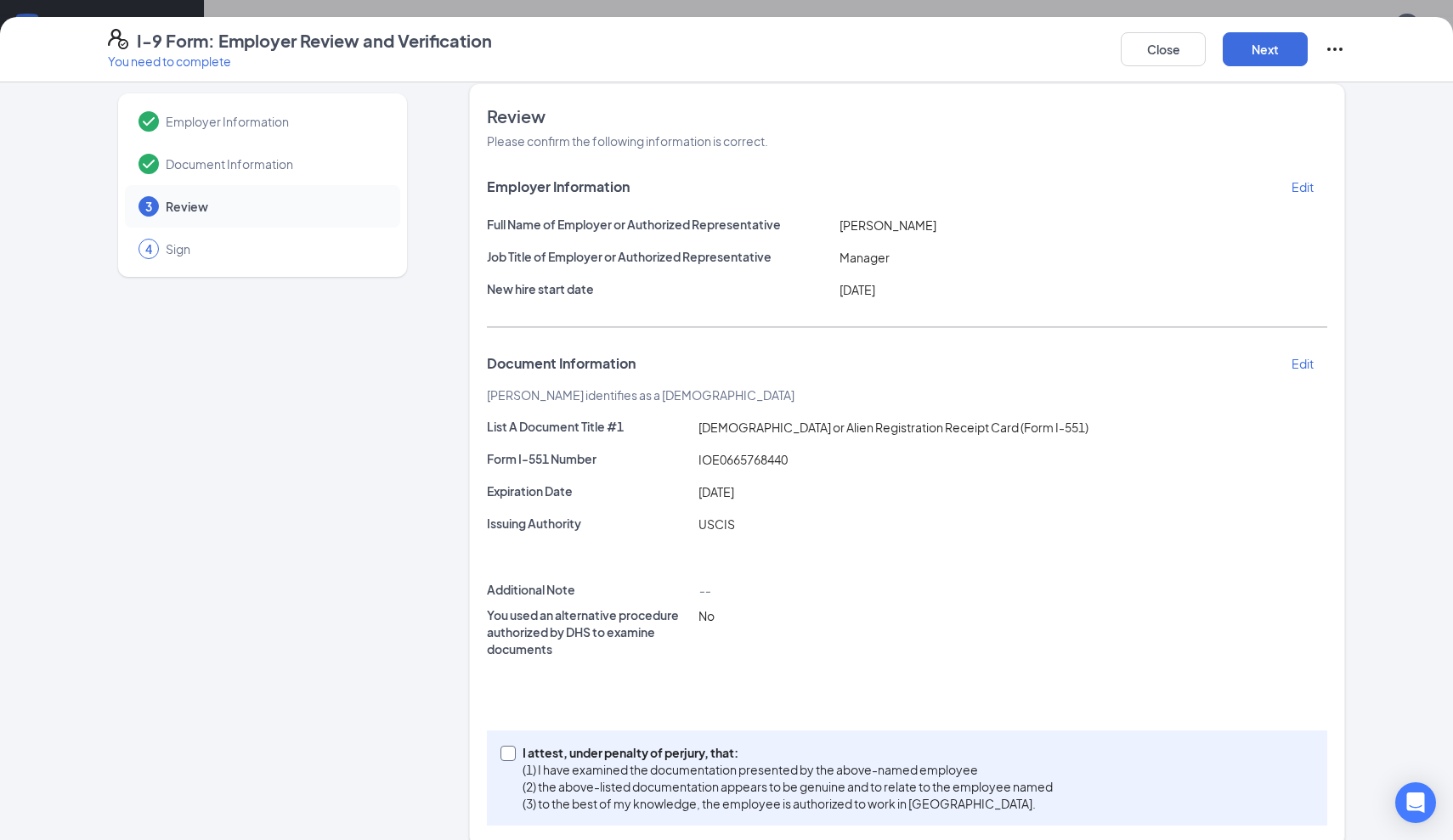
click at [507, 753] on input "I attest, under penalty of [PERSON_NAME], that: (1) I have examined the documen…" at bounding box center [506, 751] width 12 height 12
checkbox input "true"
click at [1251, 53] on button "Next" at bounding box center [1265, 49] width 85 height 34
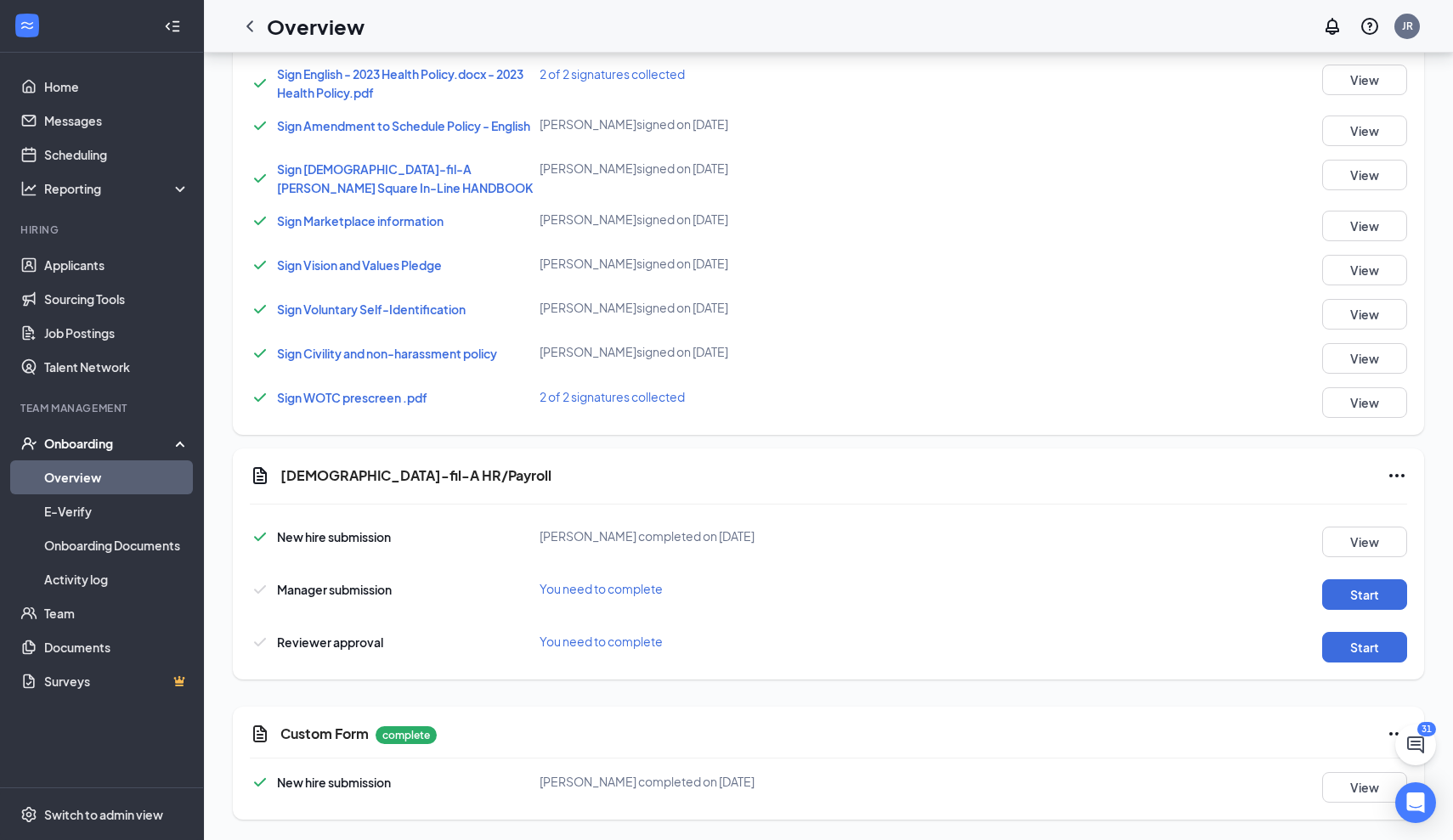
scroll to position [1145, 0]
click at [1347, 592] on button "Start" at bounding box center [1365, 595] width 85 height 30
click at [1374, 653] on button "Start" at bounding box center [1365, 648] width 85 height 30
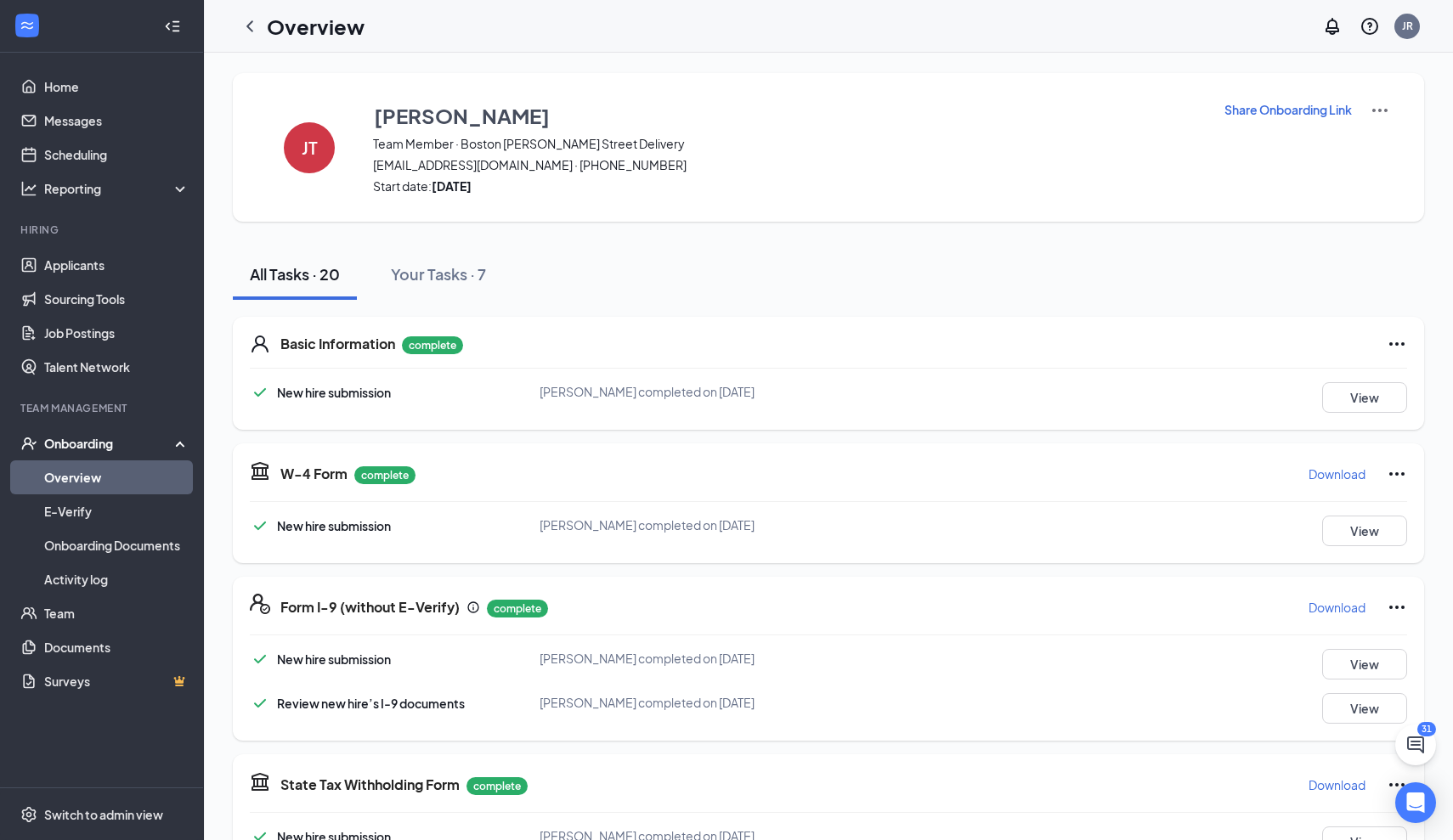
scroll to position [0, 0]
click at [116, 475] on link "Overview" at bounding box center [117, 478] width 145 height 34
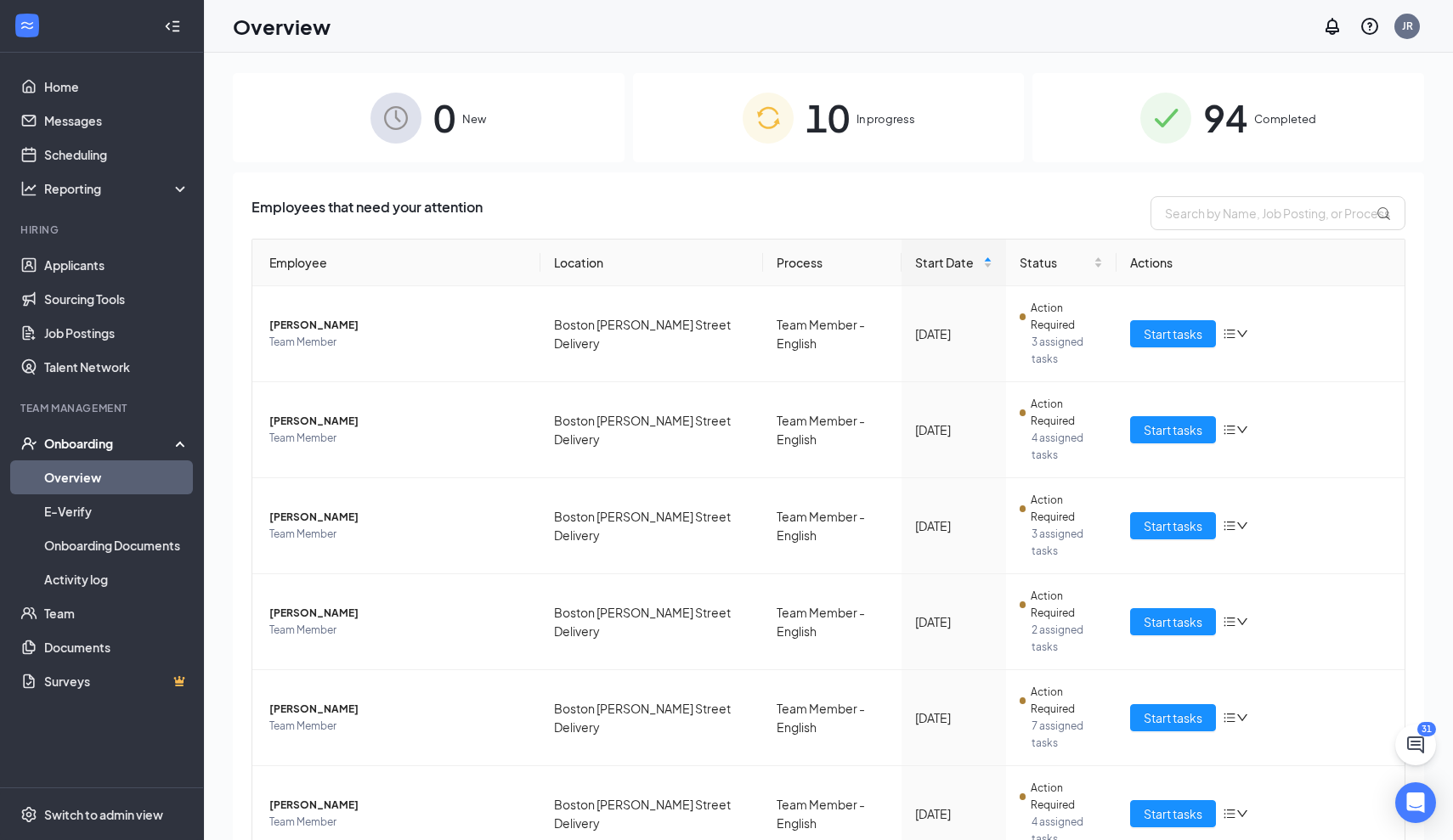
click at [127, 479] on link "Overview" at bounding box center [117, 478] width 145 height 34
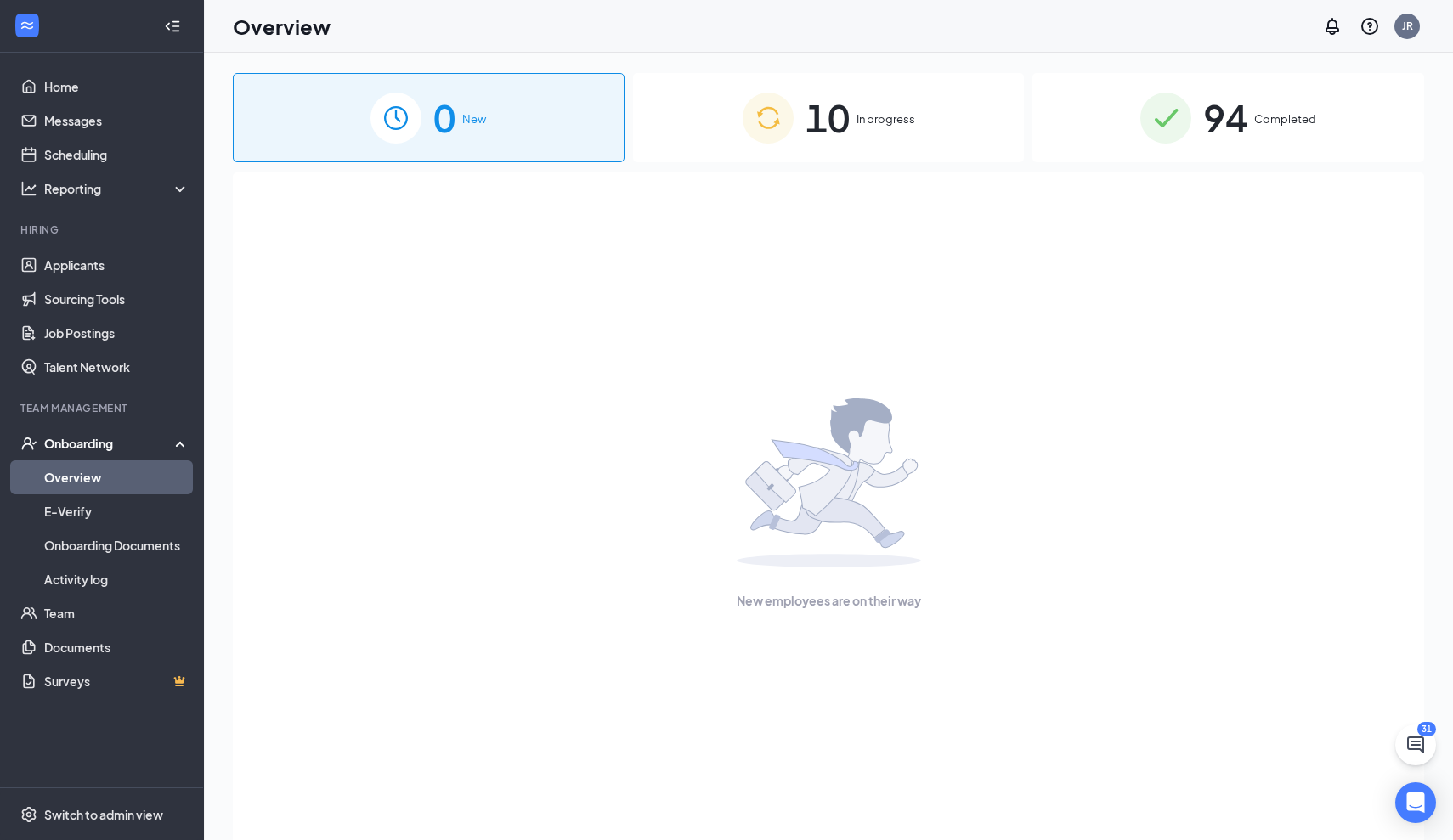
click at [952, 141] on div "10 In progress" at bounding box center [830, 118] width 392 height 90
